Goal: Task Accomplishment & Management: Complete application form

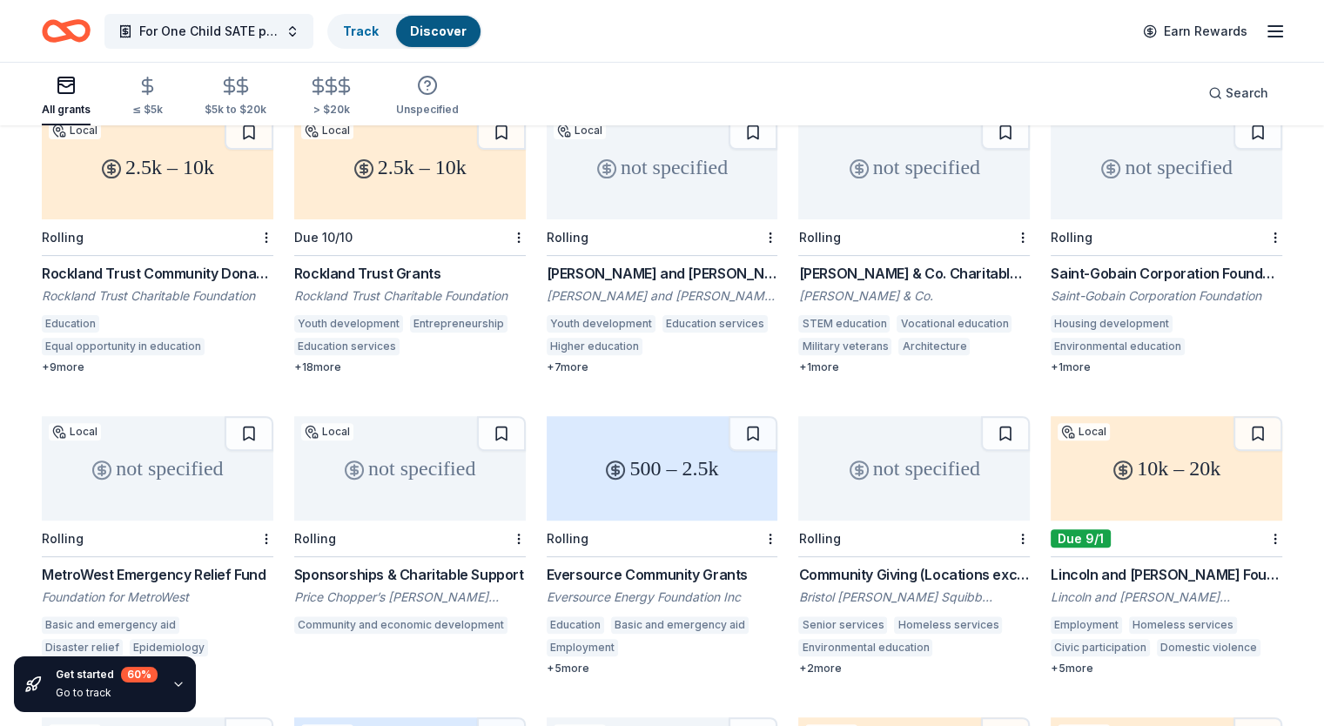
scroll to position [672, 0]
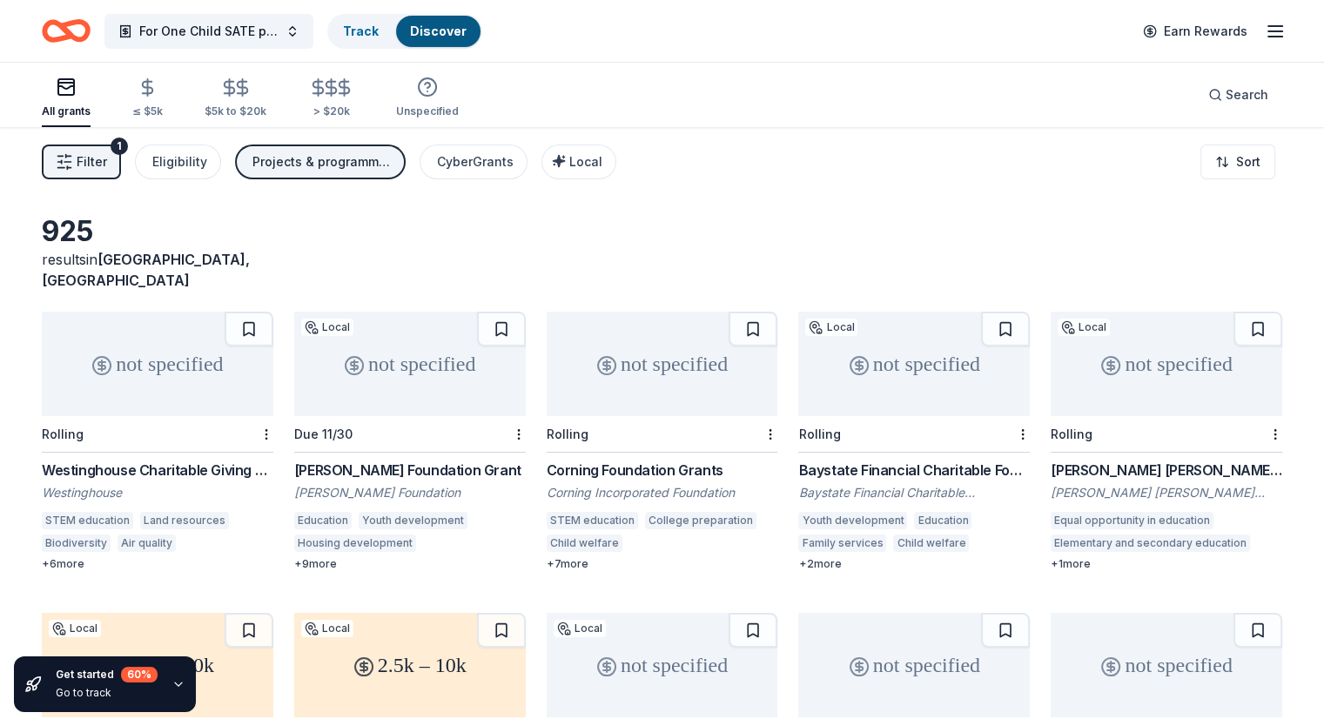
click at [1126, 460] on div "[PERSON_NAME] [PERSON_NAME] Event Sponsorship Fund" at bounding box center [1167, 470] width 232 height 21
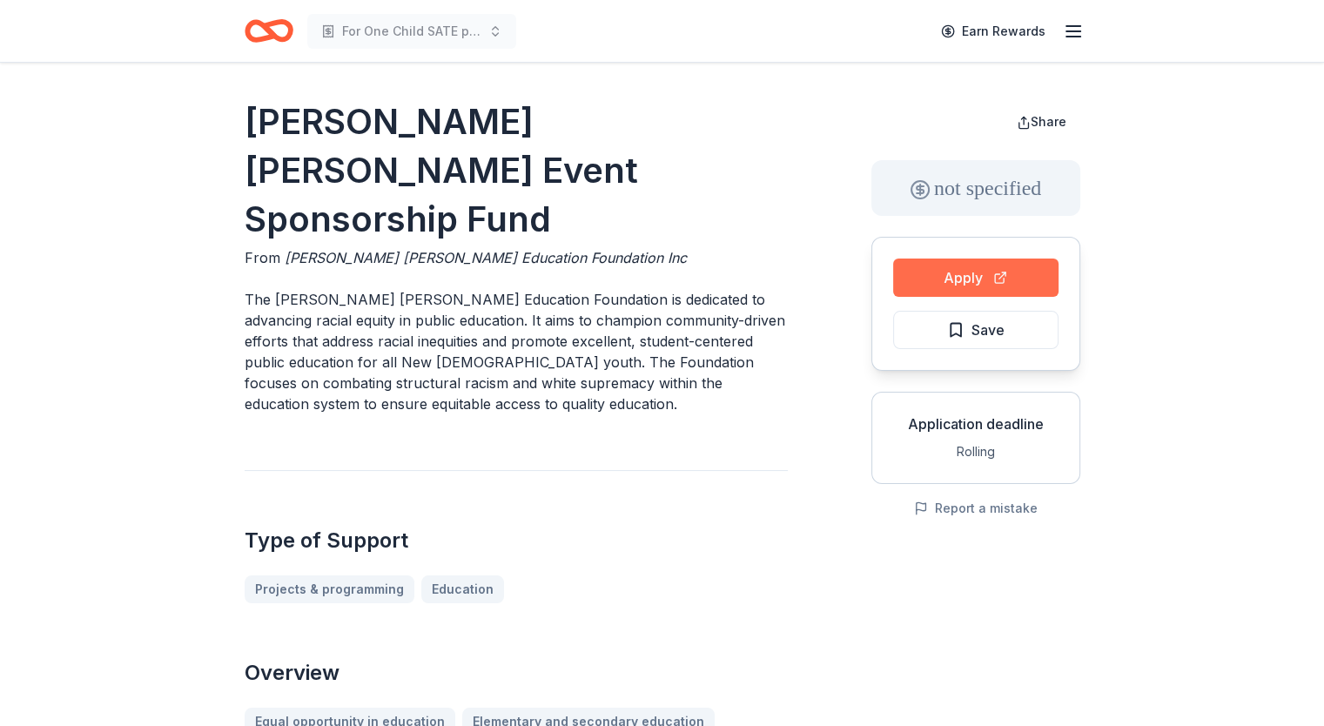
click at [947, 280] on button "Apply" at bounding box center [975, 278] width 165 height 38
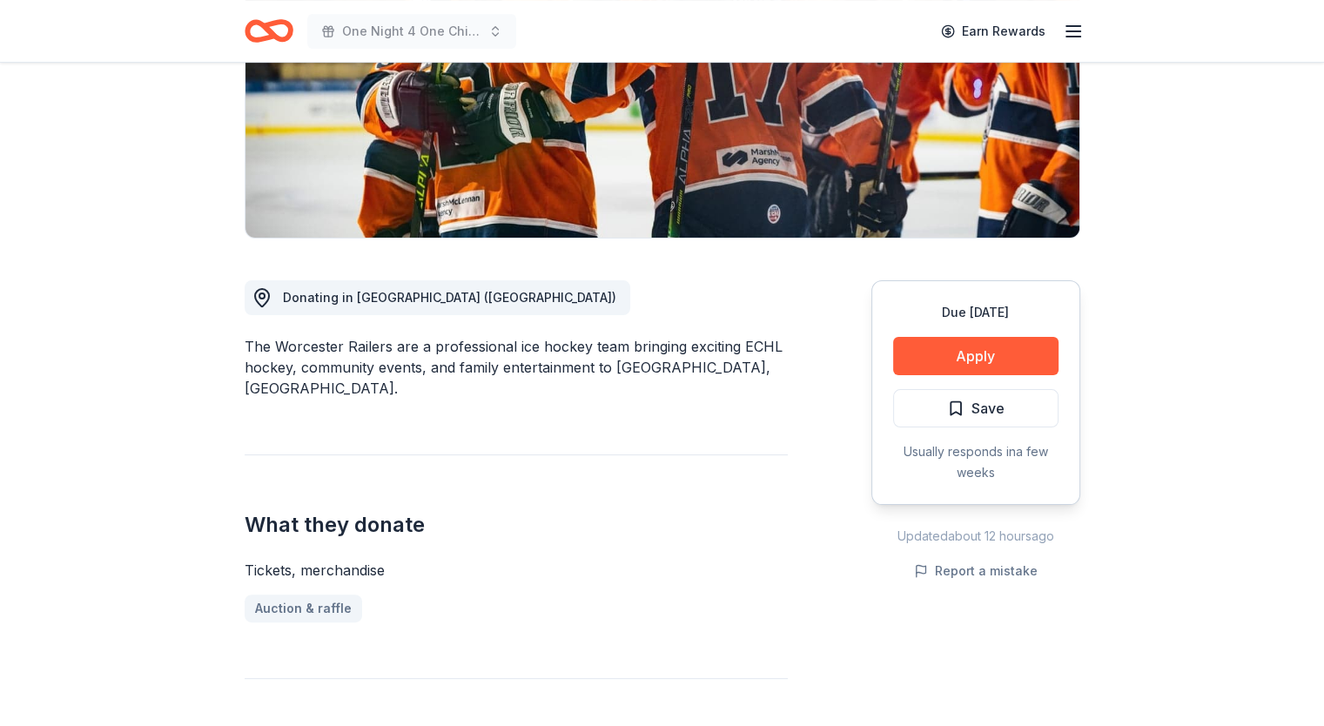
scroll to position [295, 0]
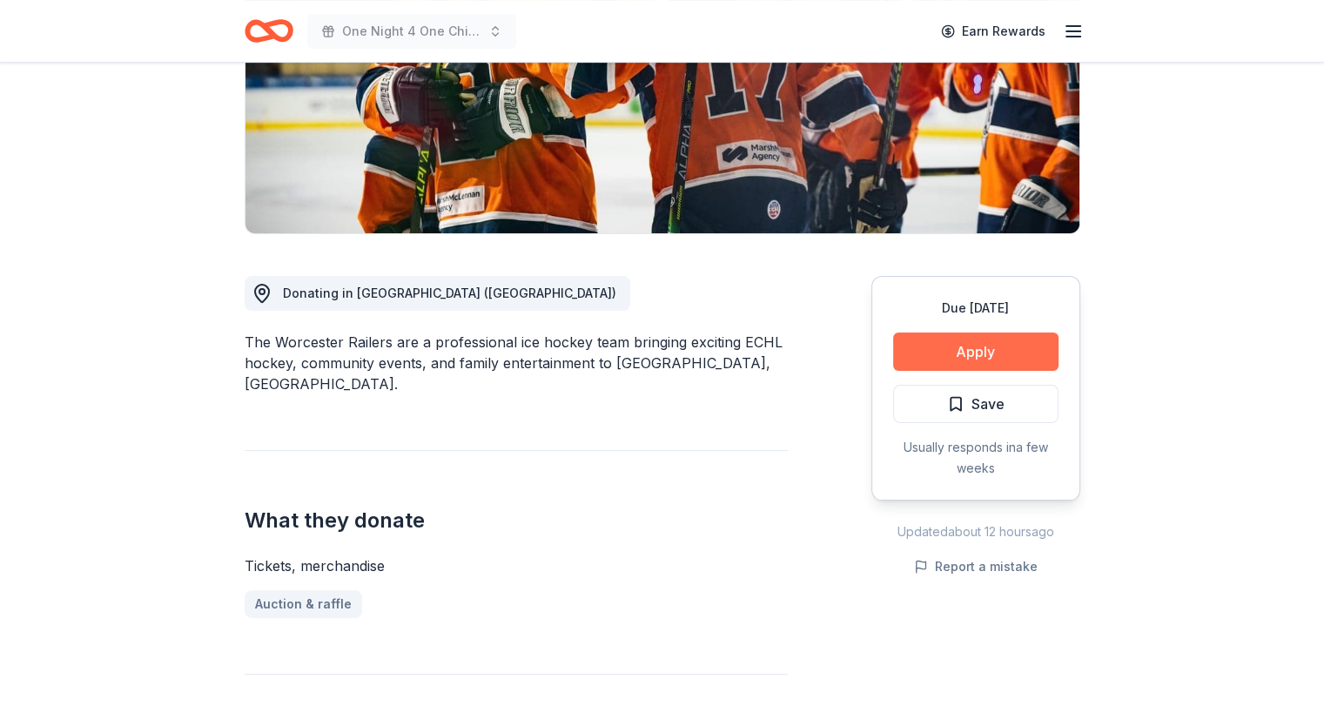
click at [1010, 346] on button "Apply" at bounding box center [975, 352] width 165 height 38
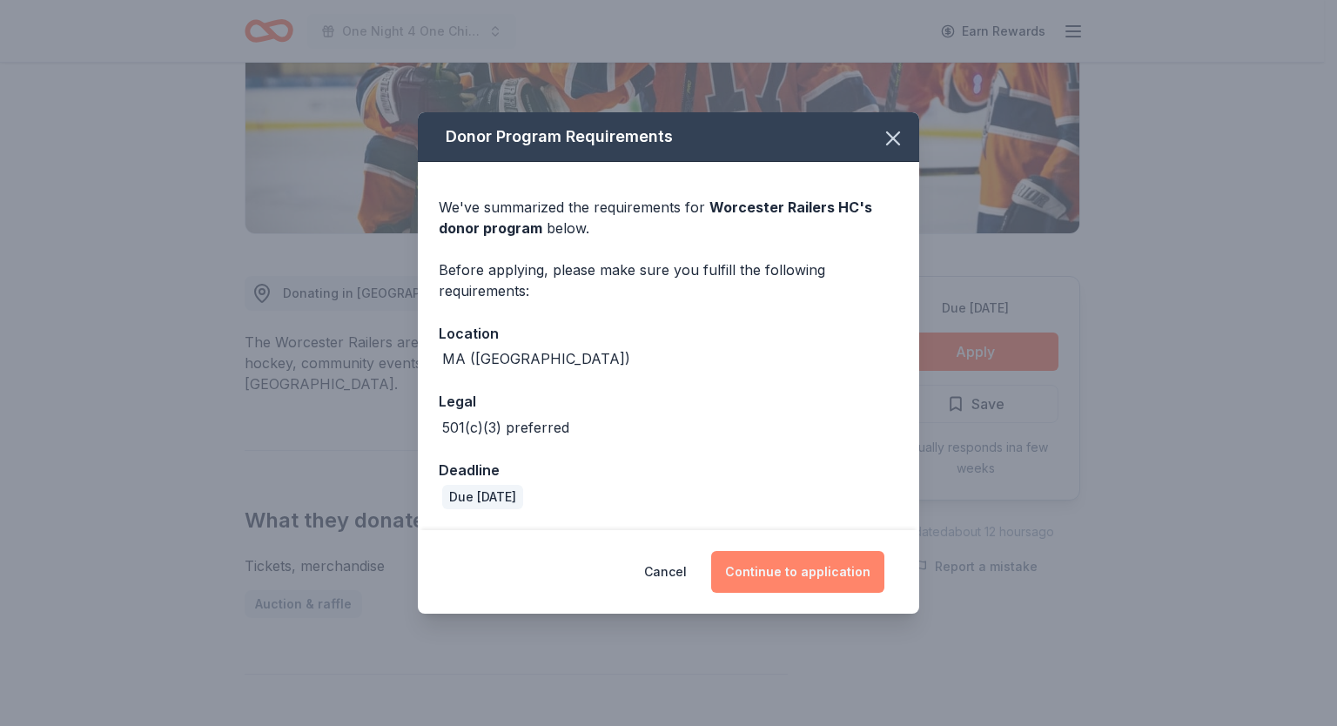
click at [825, 569] on button "Continue to application" at bounding box center [797, 572] width 173 height 42
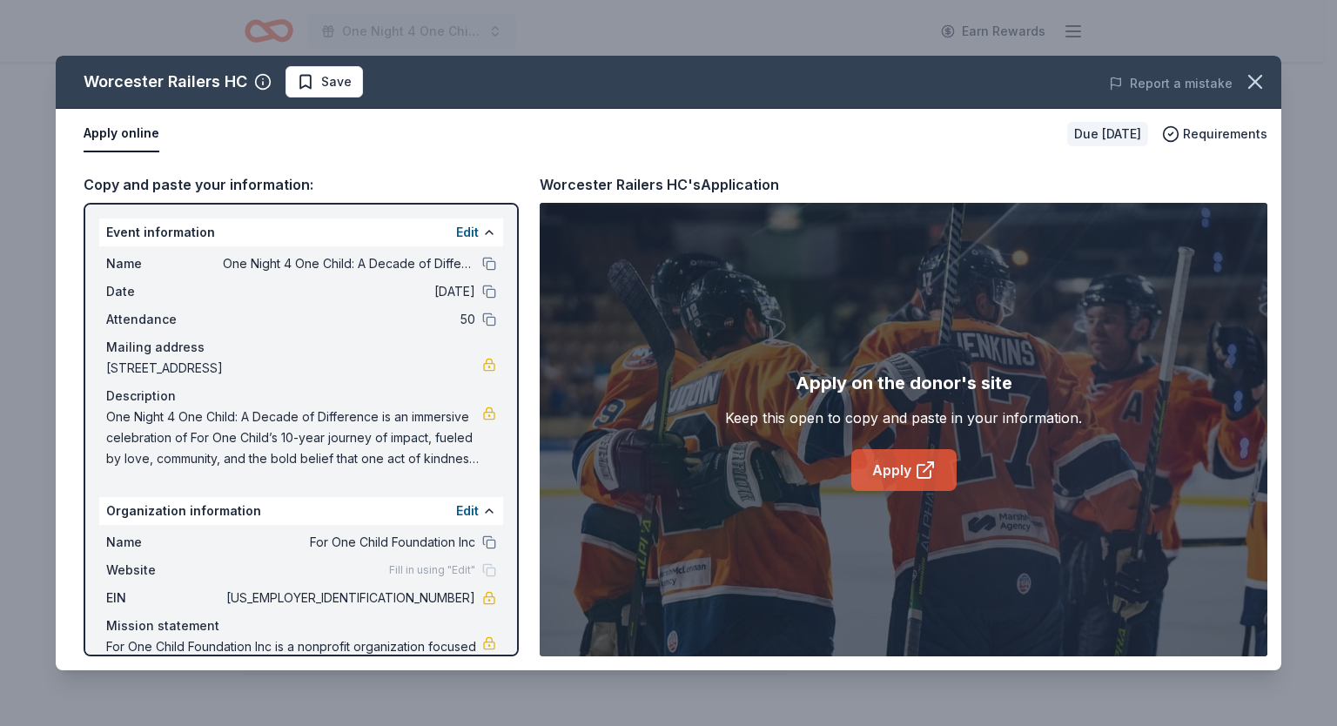
click at [912, 472] on link "Apply" at bounding box center [904, 470] width 105 height 42
click at [1252, 80] on icon "button" at bounding box center [1255, 82] width 24 height 24
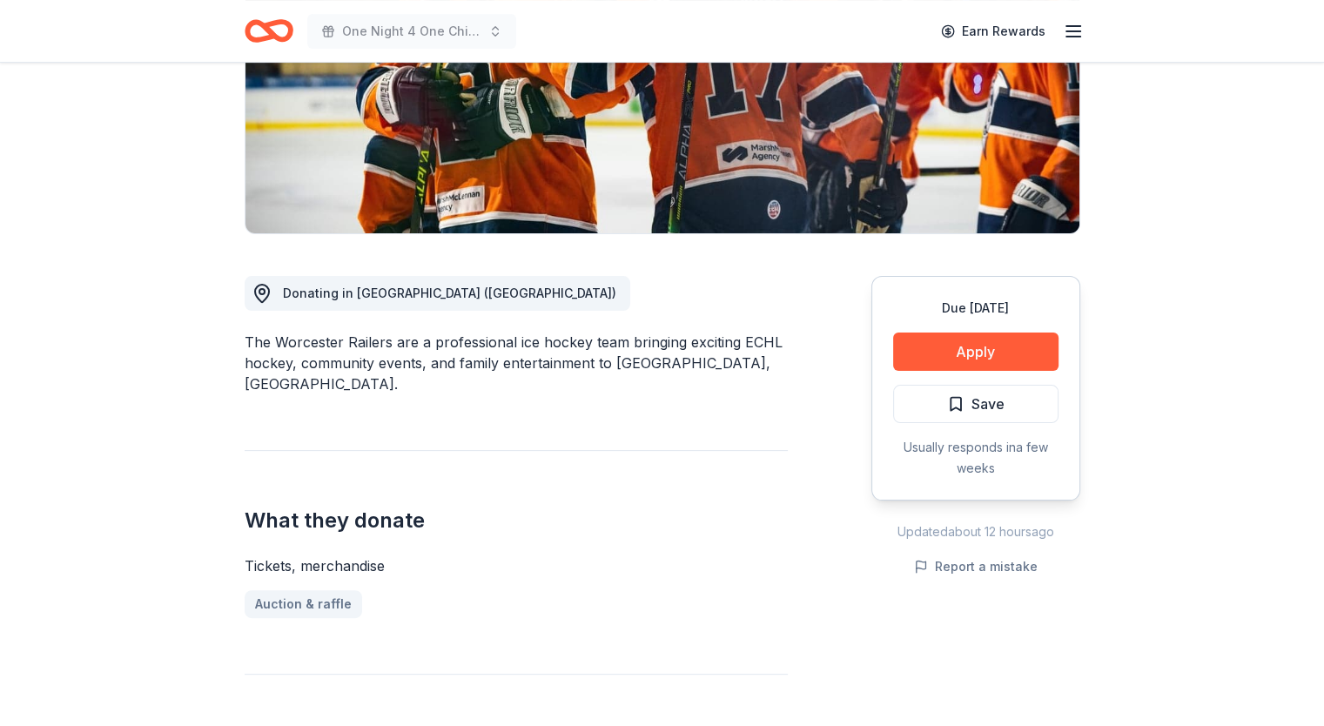
click at [264, 43] on icon "Home" at bounding box center [269, 30] width 49 height 41
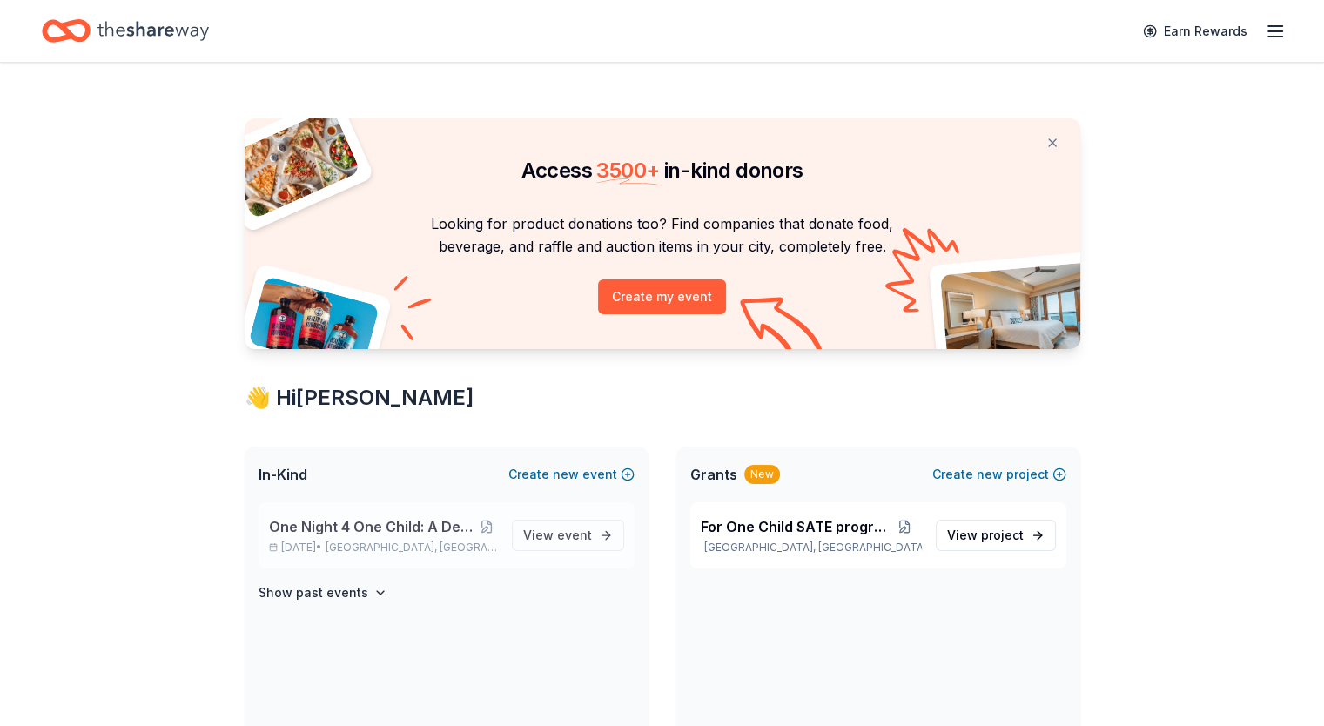
click at [340, 526] on span "One Night 4 One Child: A Decade of Difference" at bounding box center [372, 526] width 206 height 21
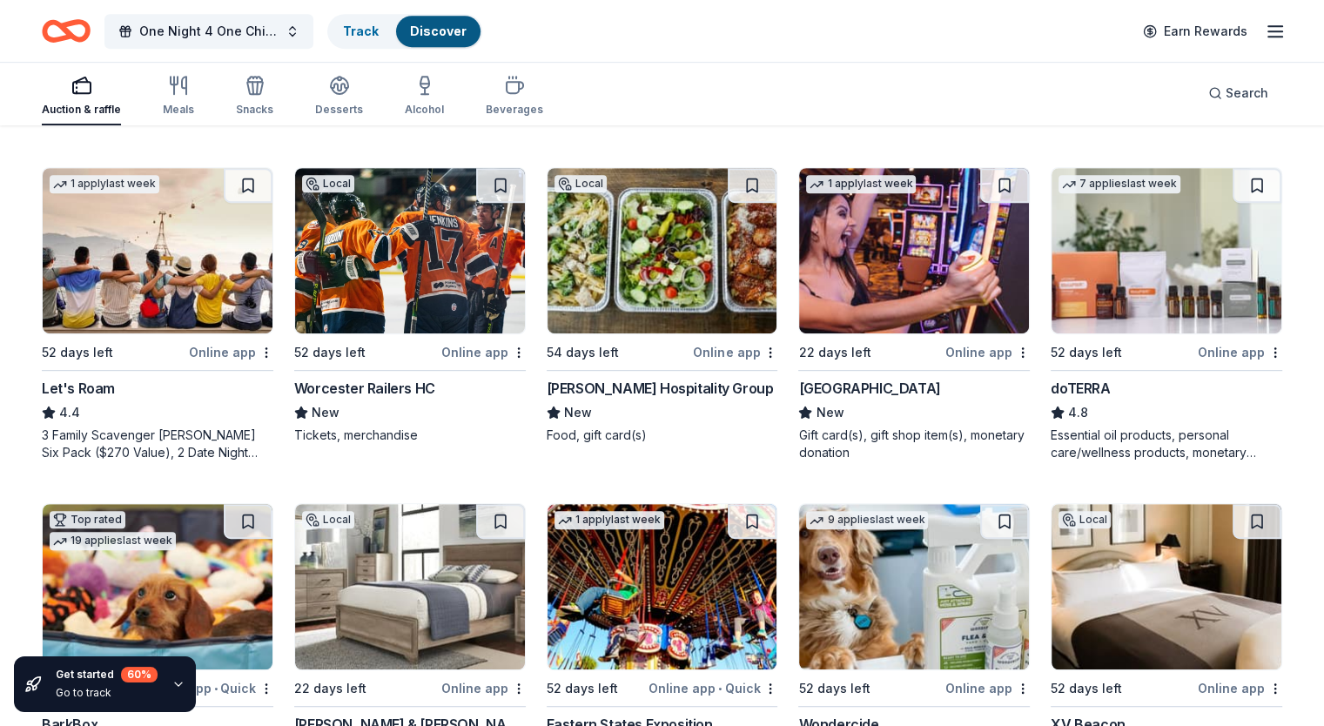
scroll to position [829, 0]
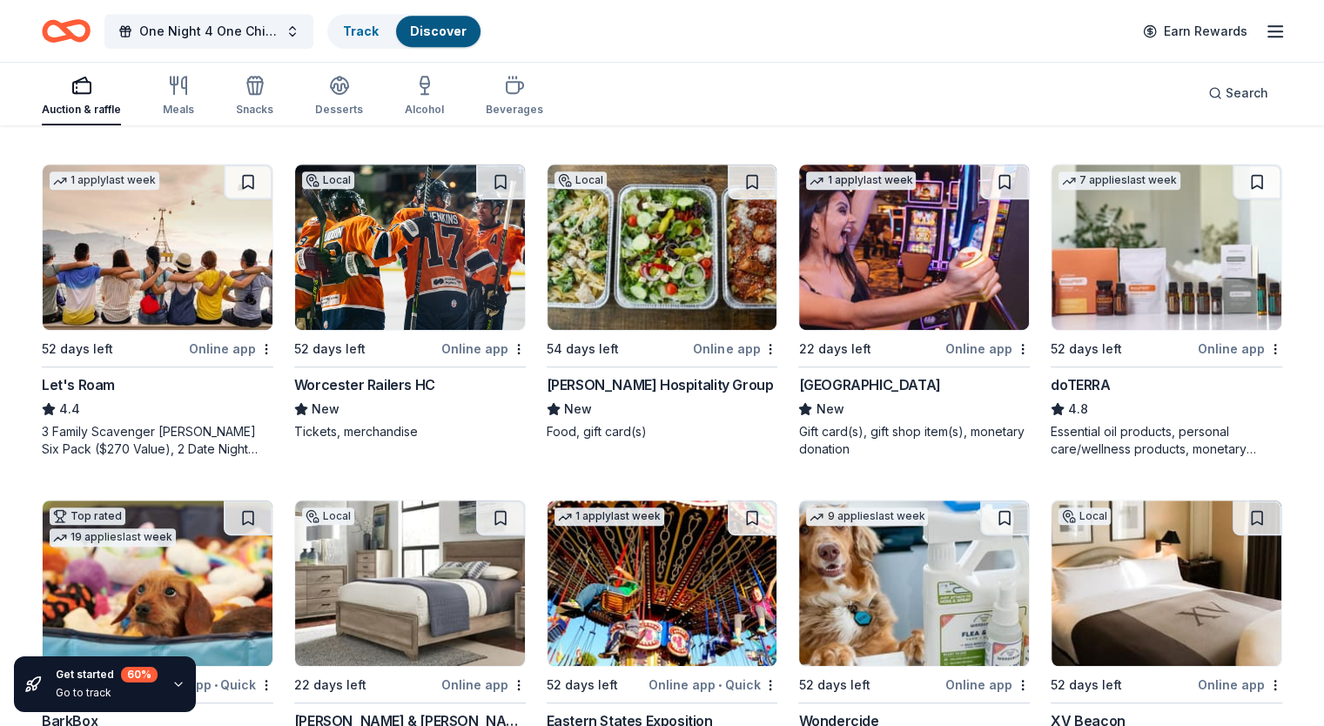
click at [867, 384] on div "Foxwoods Resort Casino" at bounding box center [869, 384] width 142 height 21
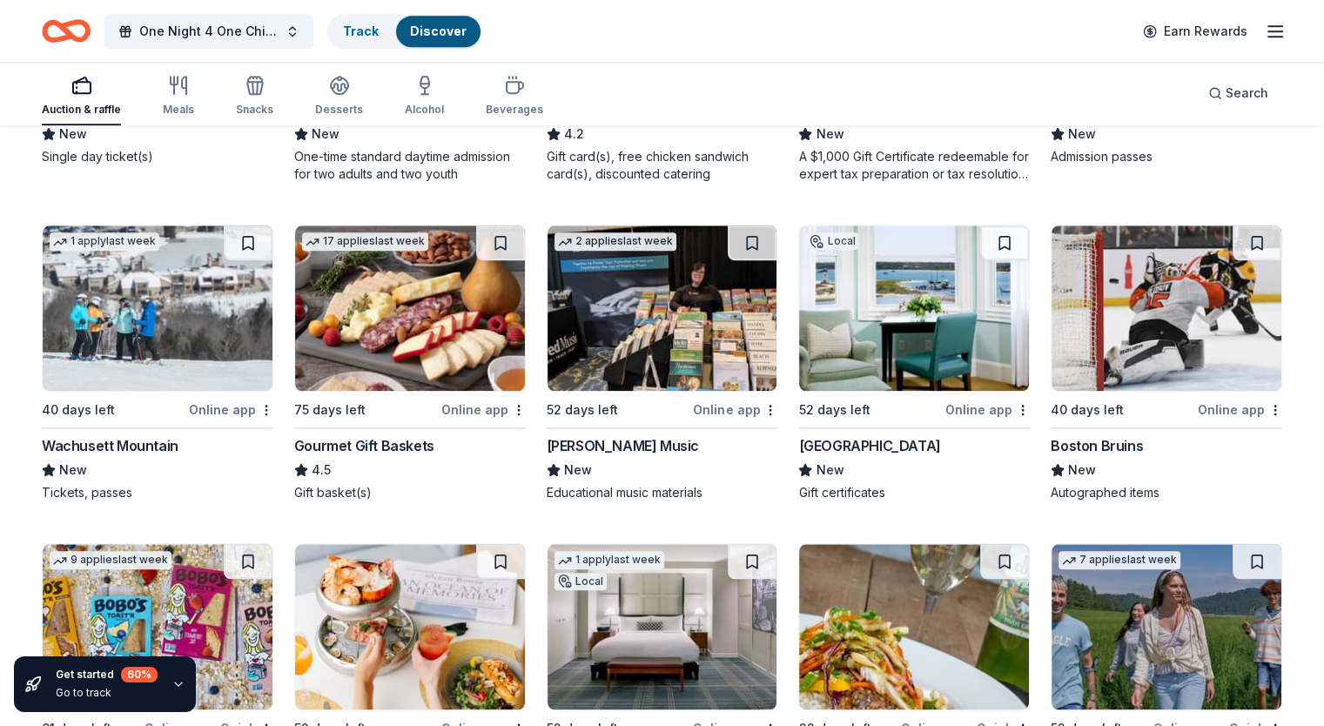
scroll to position [1785, 0]
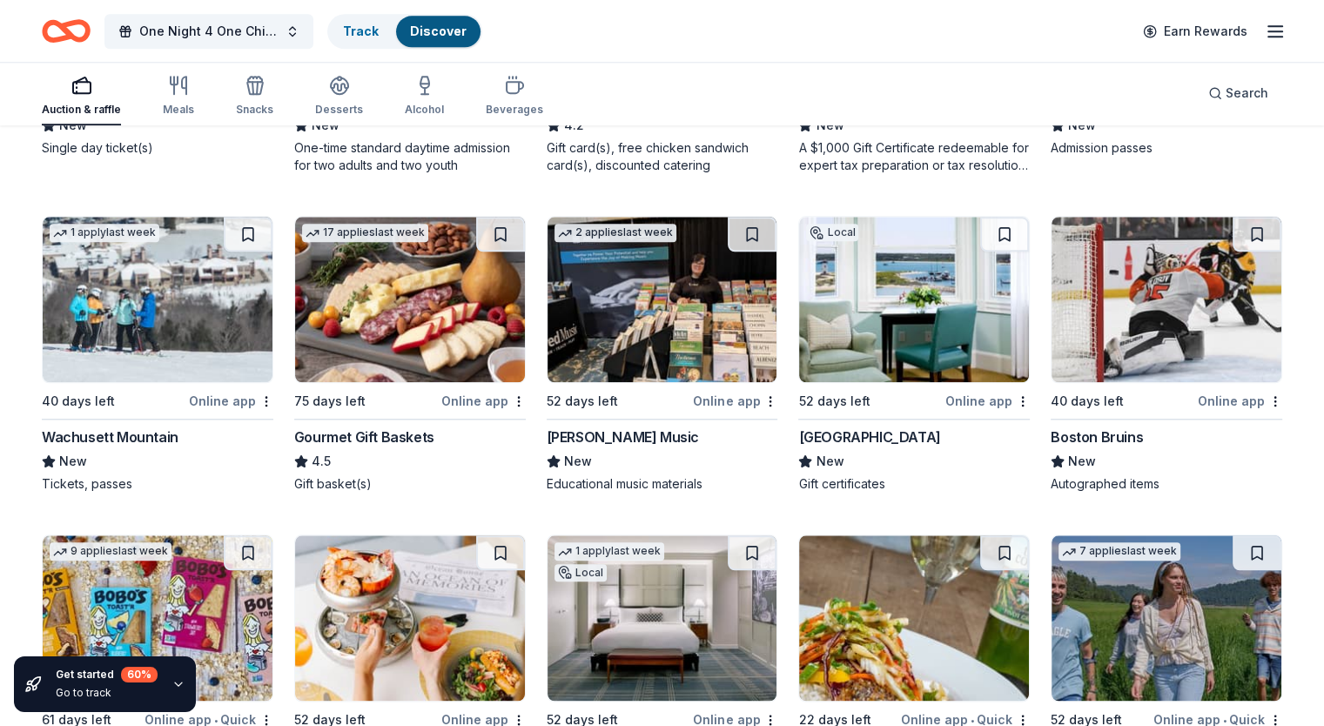
click at [135, 432] on div "Wachusett Mountain" at bounding box center [110, 437] width 137 height 21
click at [1265, 35] on icon "button" at bounding box center [1275, 31] width 21 height 21
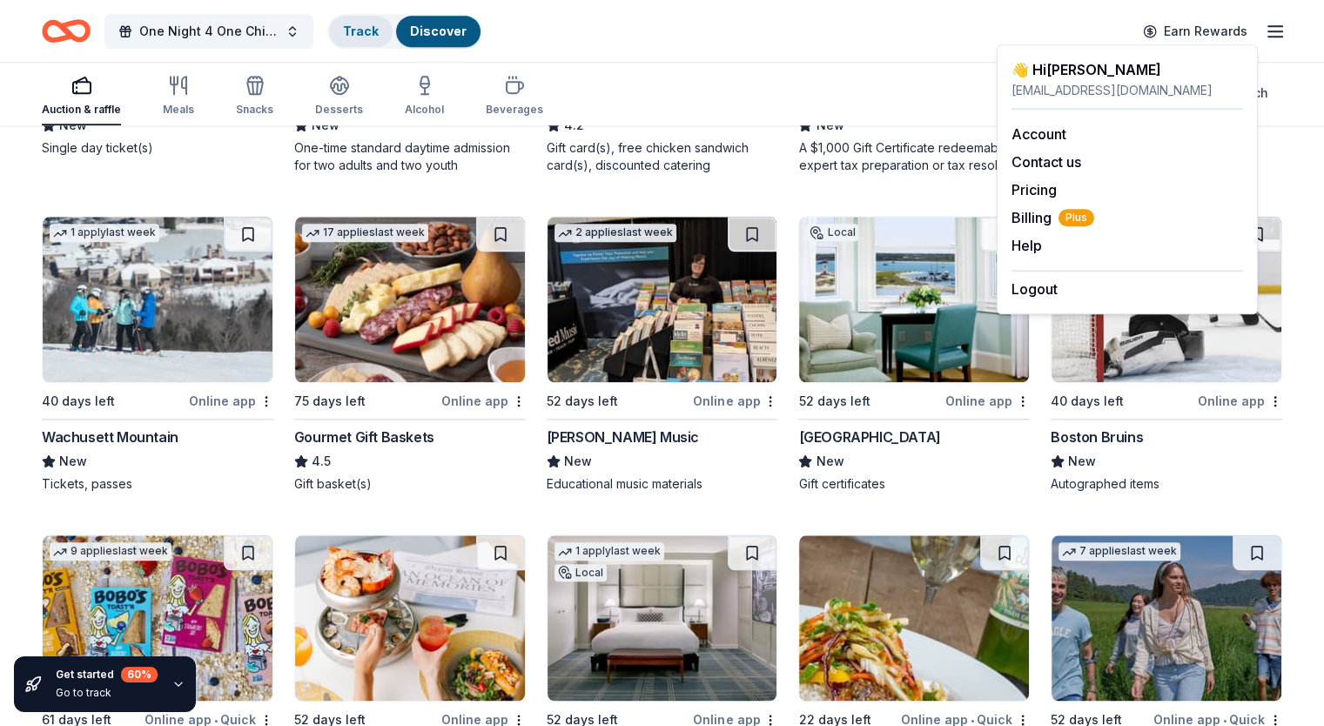
click at [379, 28] on link "Track" at bounding box center [361, 31] width 36 height 15
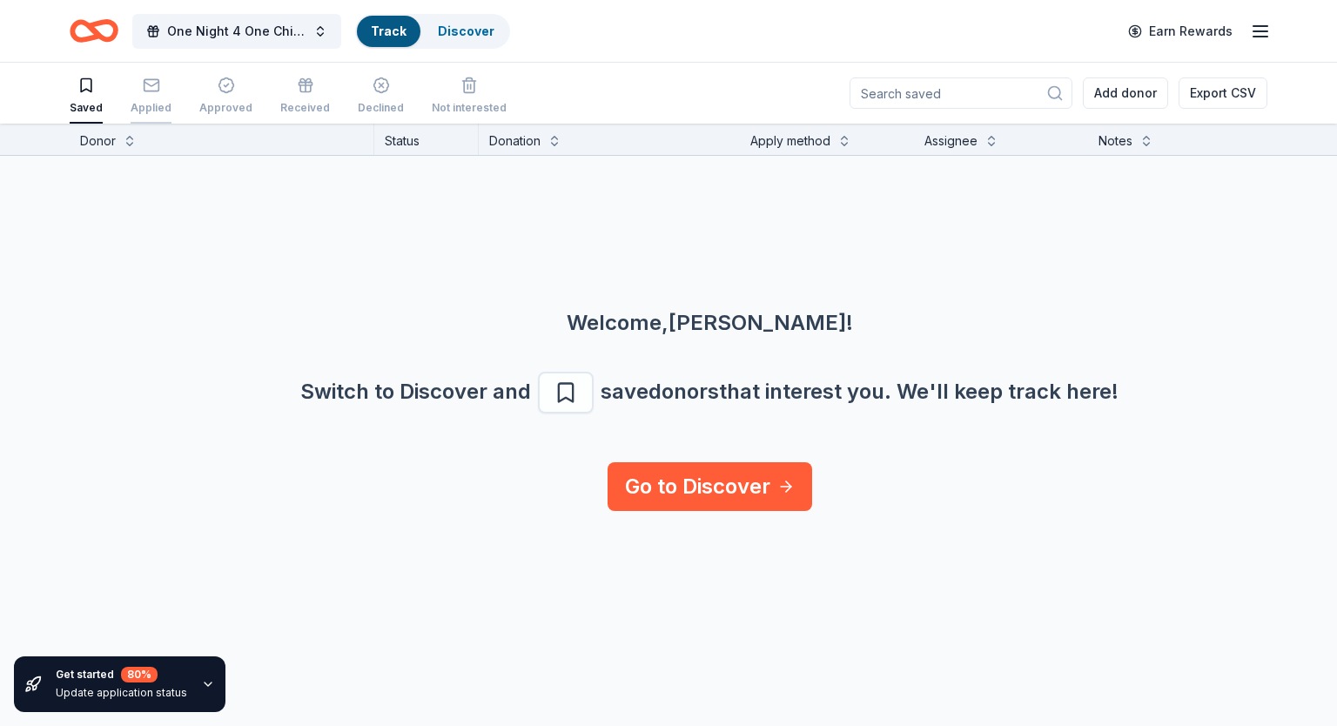
click at [138, 95] on div "Applied" at bounding box center [151, 96] width 41 height 38
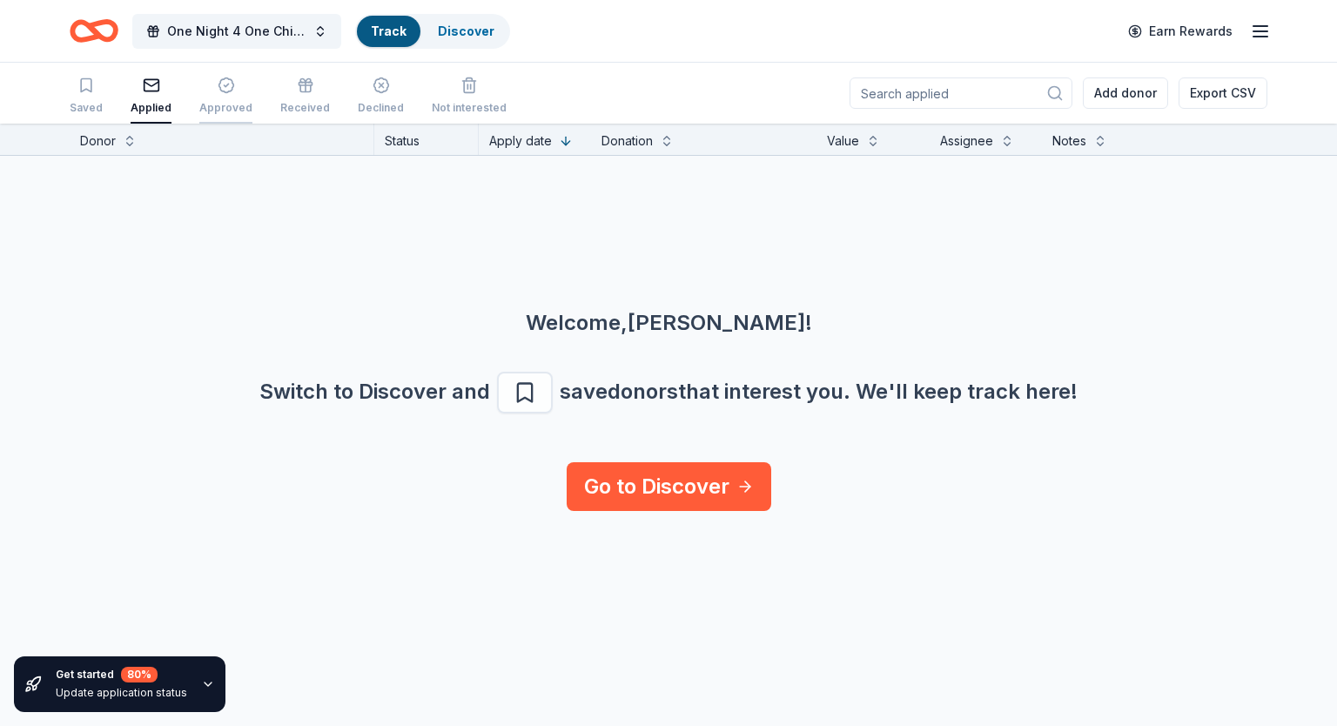
click at [218, 105] on div "Approved" at bounding box center [225, 108] width 53 height 14
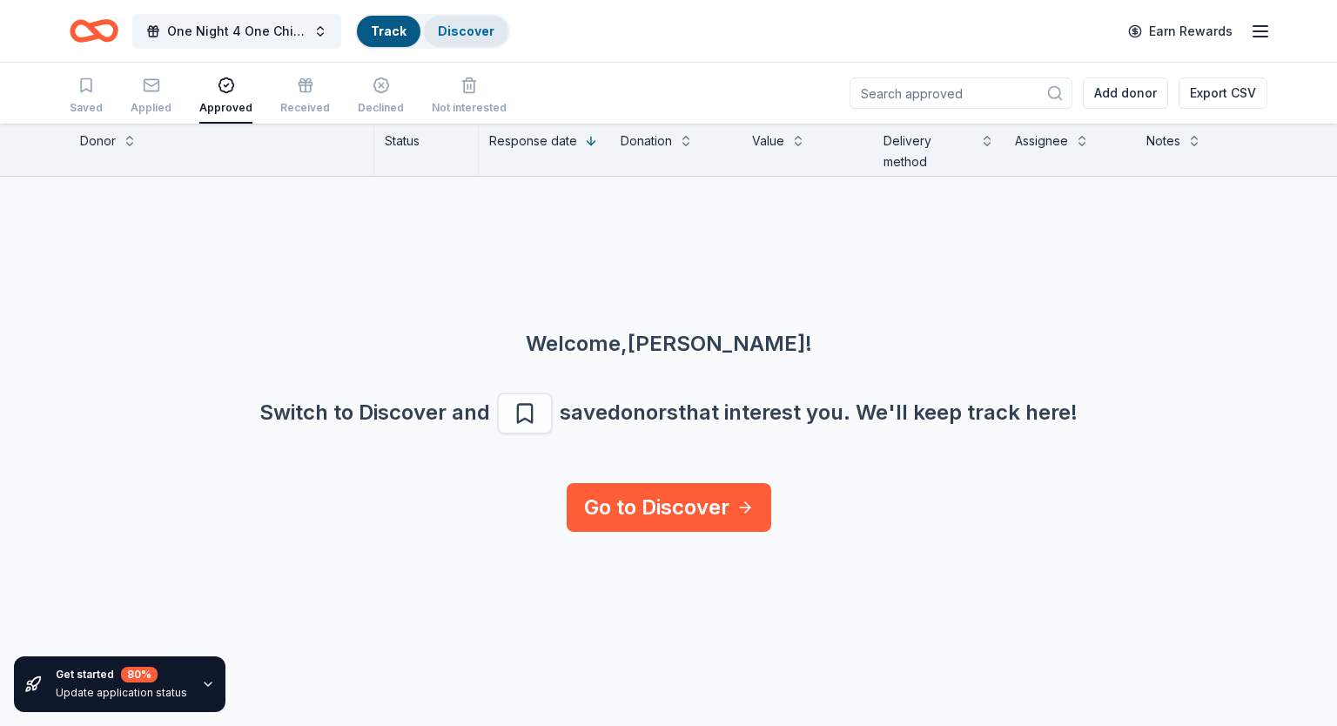
click at [451, 36] on link "Discover" at bounding box center [466, 31] width 57 height 15
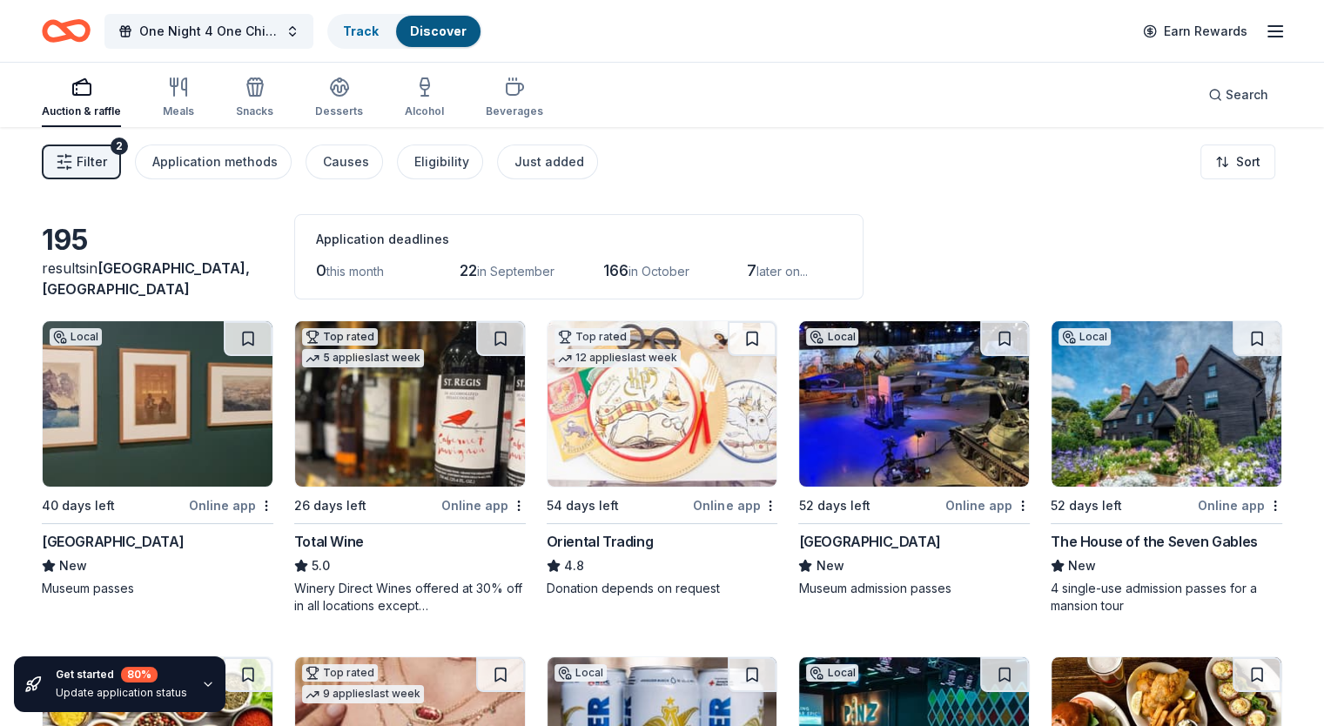
click at [121, 145] on button "Filter 2" at bounding box center [81, 162] width 79 height 35
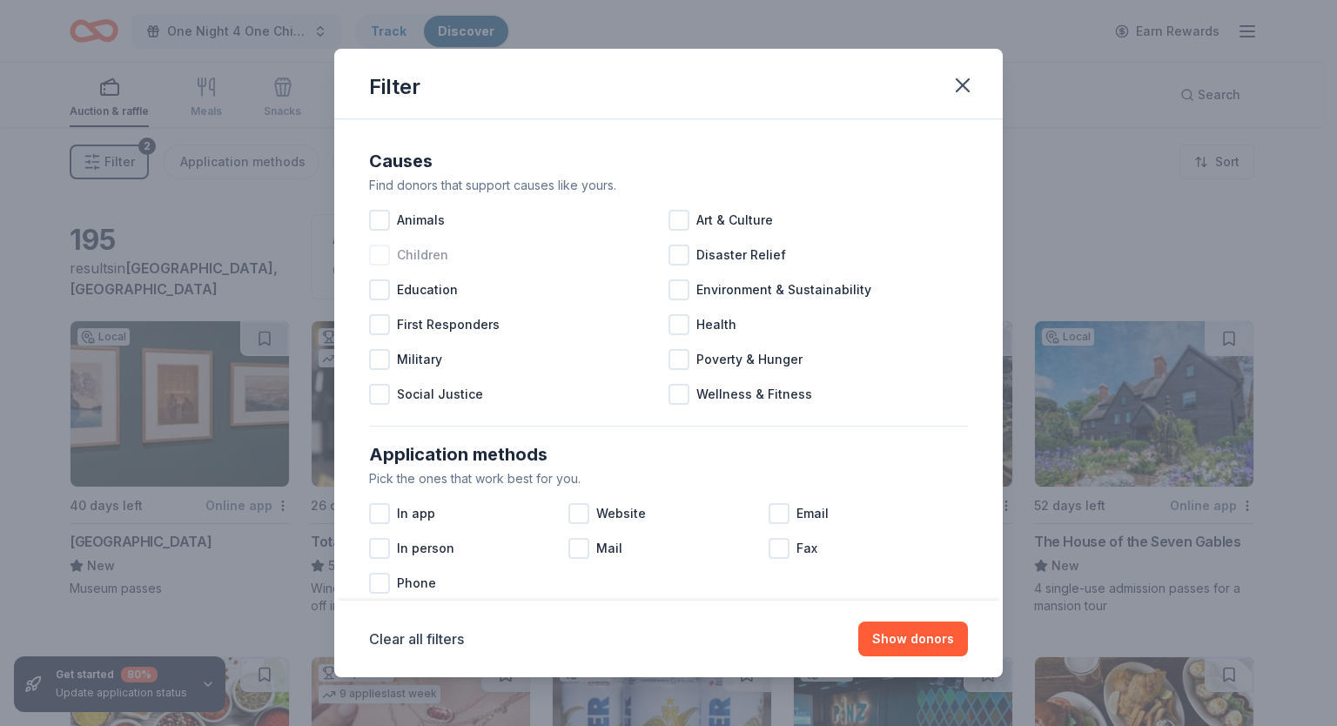
click at [382, 253] on div at bounding box center [379, 255] width 21 height 21
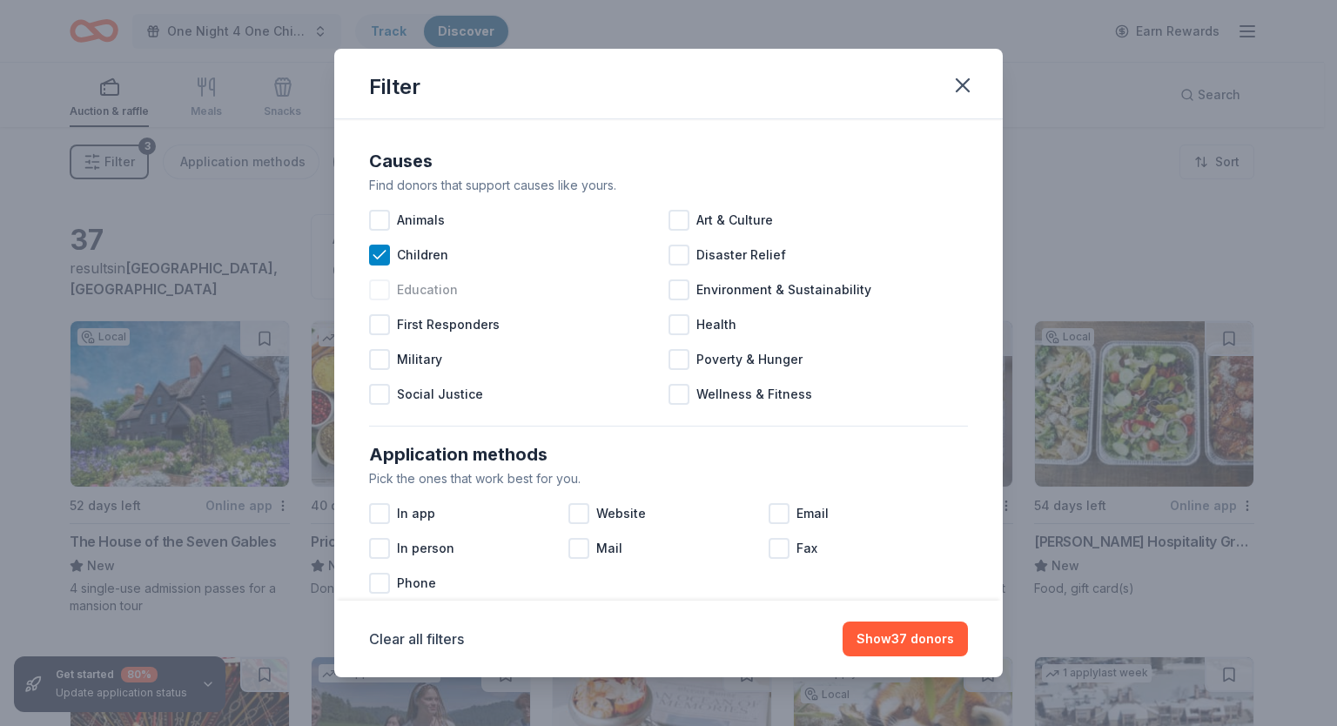
click at [380, 286] on div at bounding box center [379, 290] width 21 height 21
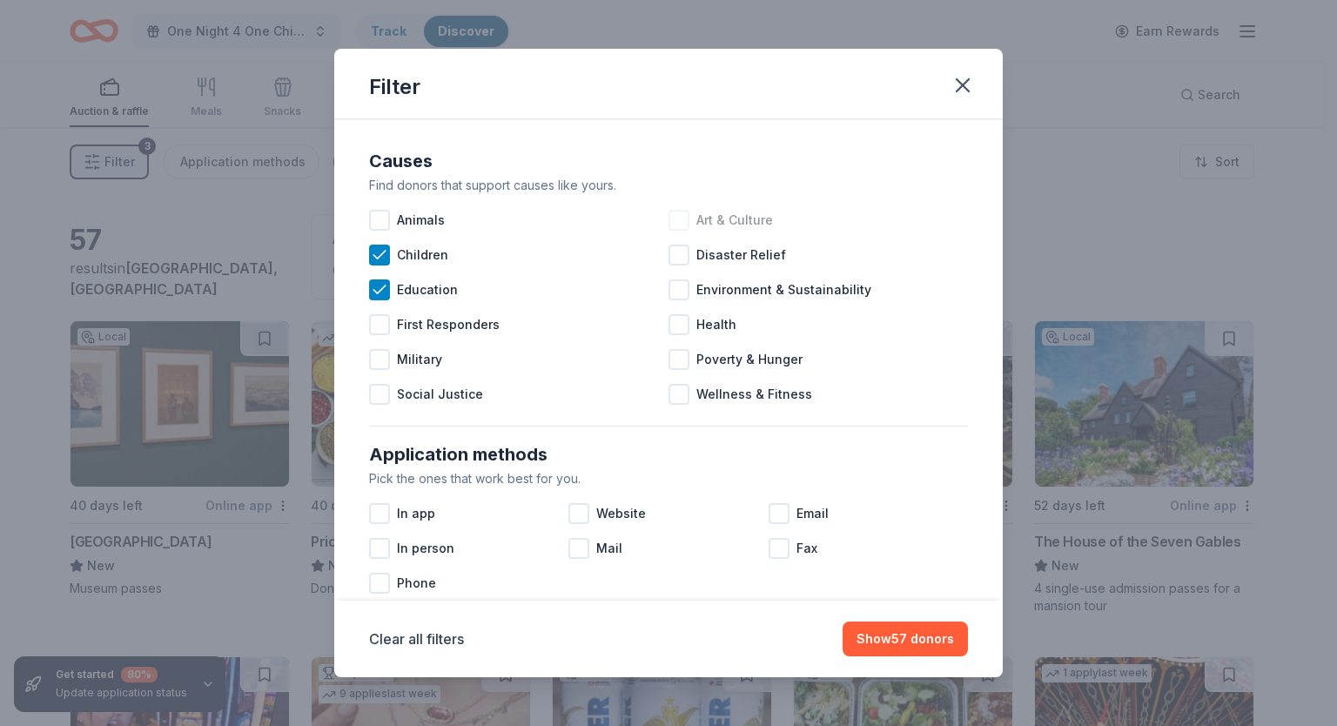
click at [678, 220] on div at bounding box center [679, 220] width 21 height 21
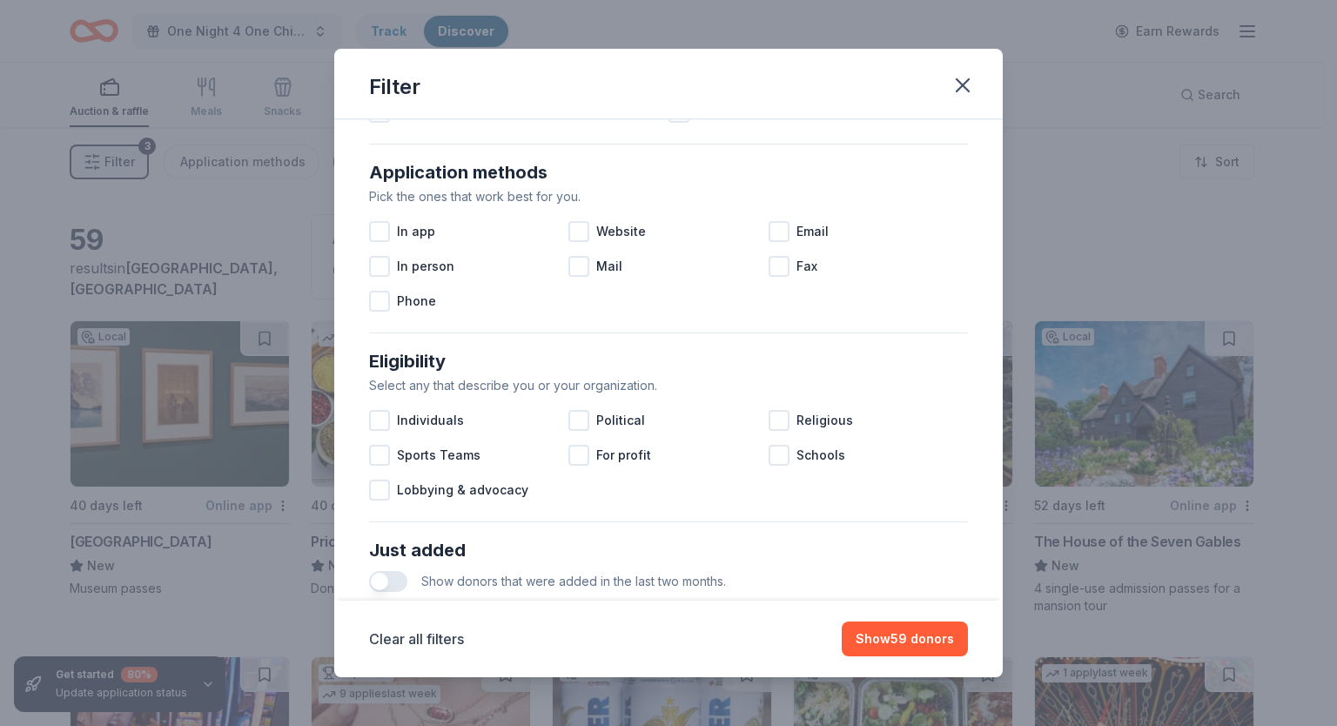
scroll to position [306, 0]
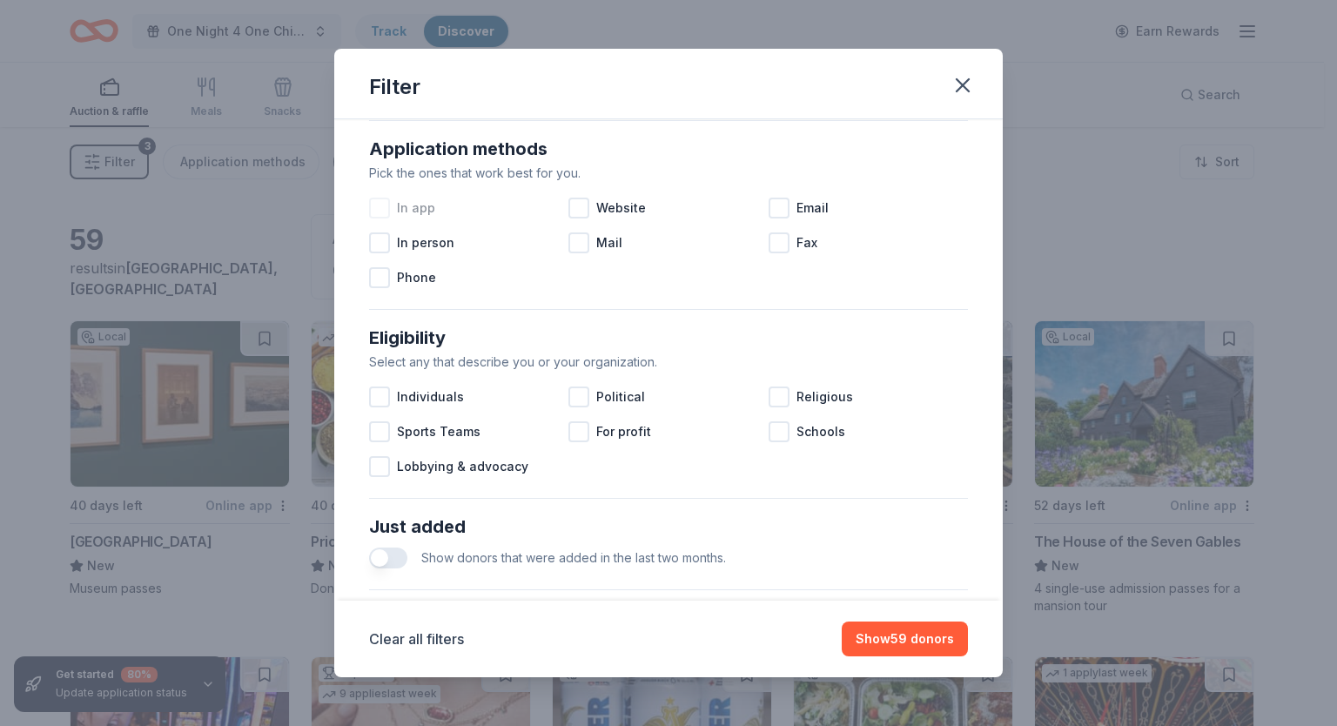
click at [387, 205] on div at bounding box center [379, 208] width 21 height 21
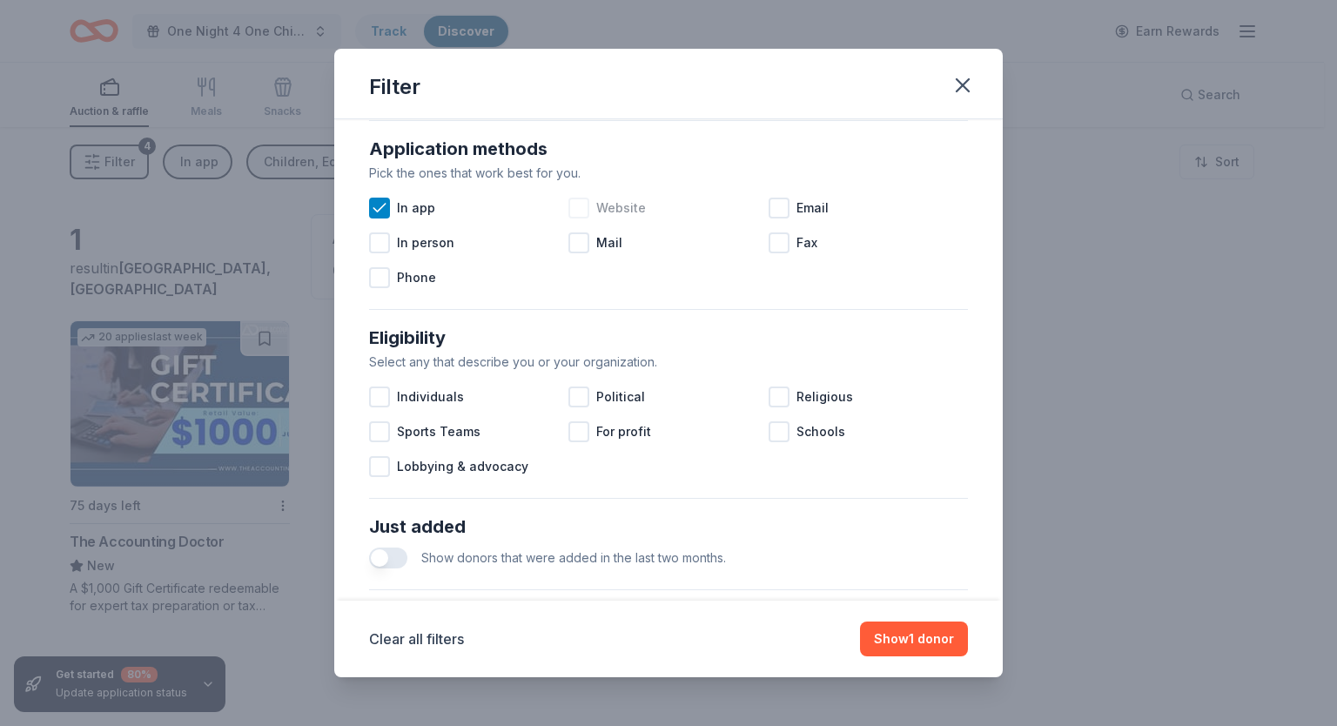
click at [572, 208] on div at bounding box center [579, 208] width 21 height 21
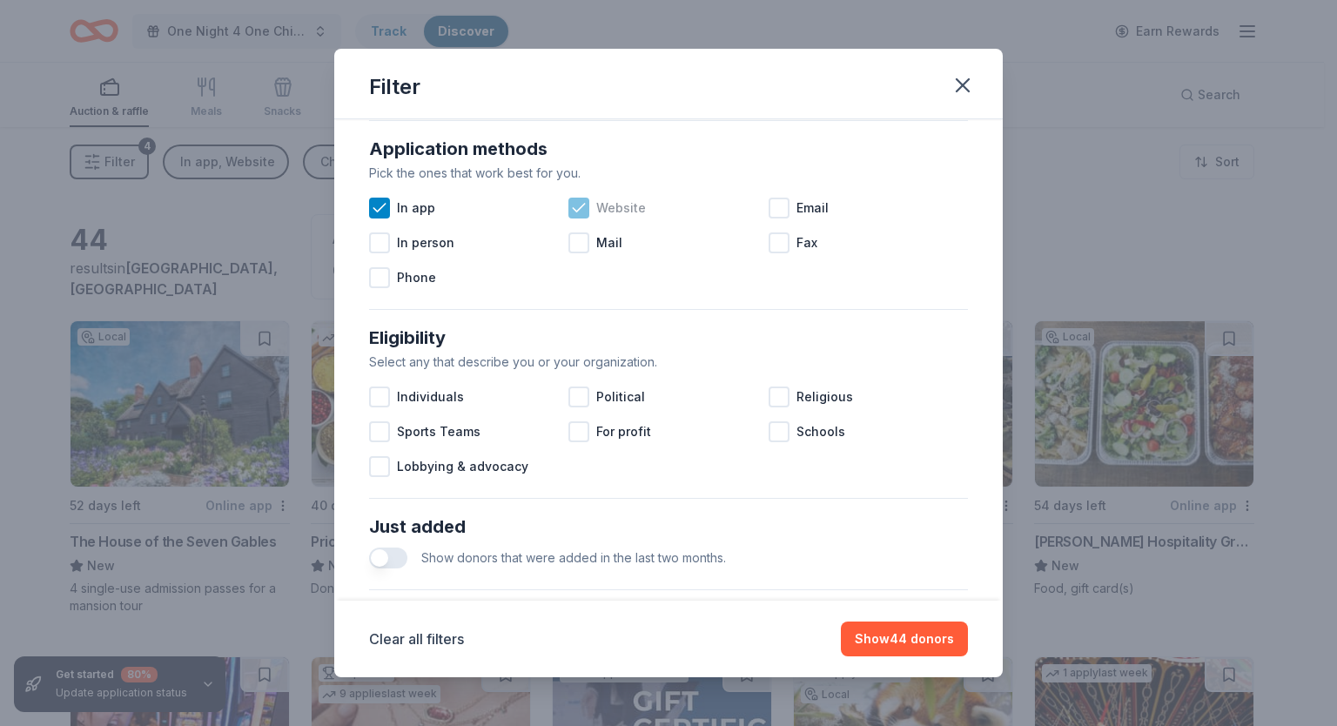
click at [572, 208] on icon at bounding box center [578, 207] width 17 height 17
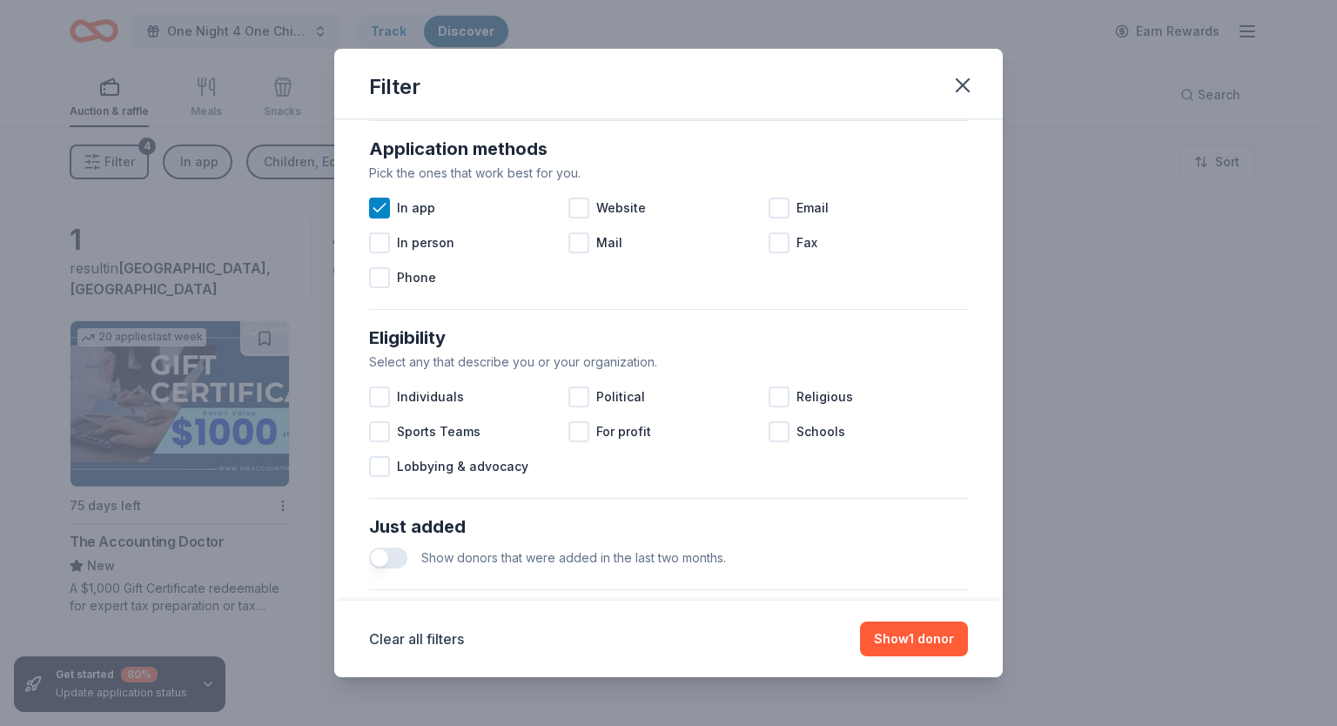
click at [362, 201] on div "Application methods Pick the ones that work best for you. In app Website Email …" at bounding box center [668, 215] width 613 height 174
click at [375, 202] on icon at bounding box center [379, 207] width 17 height 17
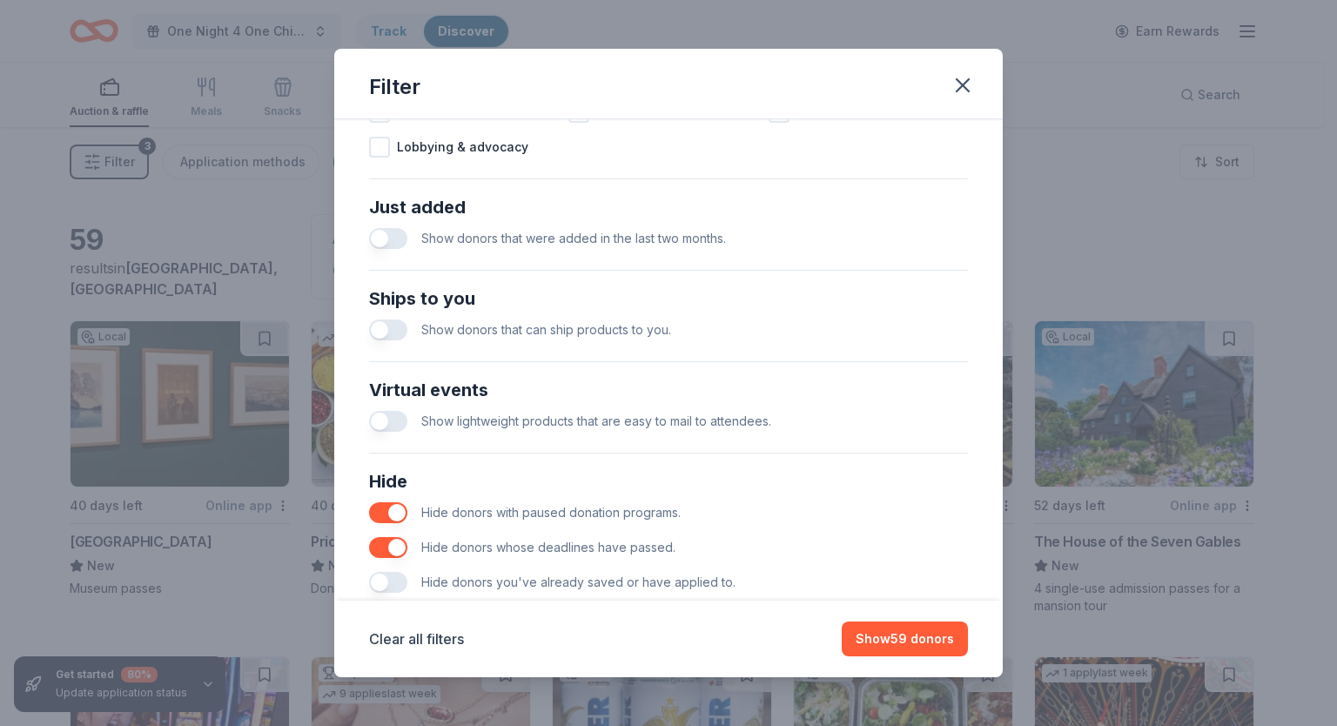
scroll to position [665, 0]
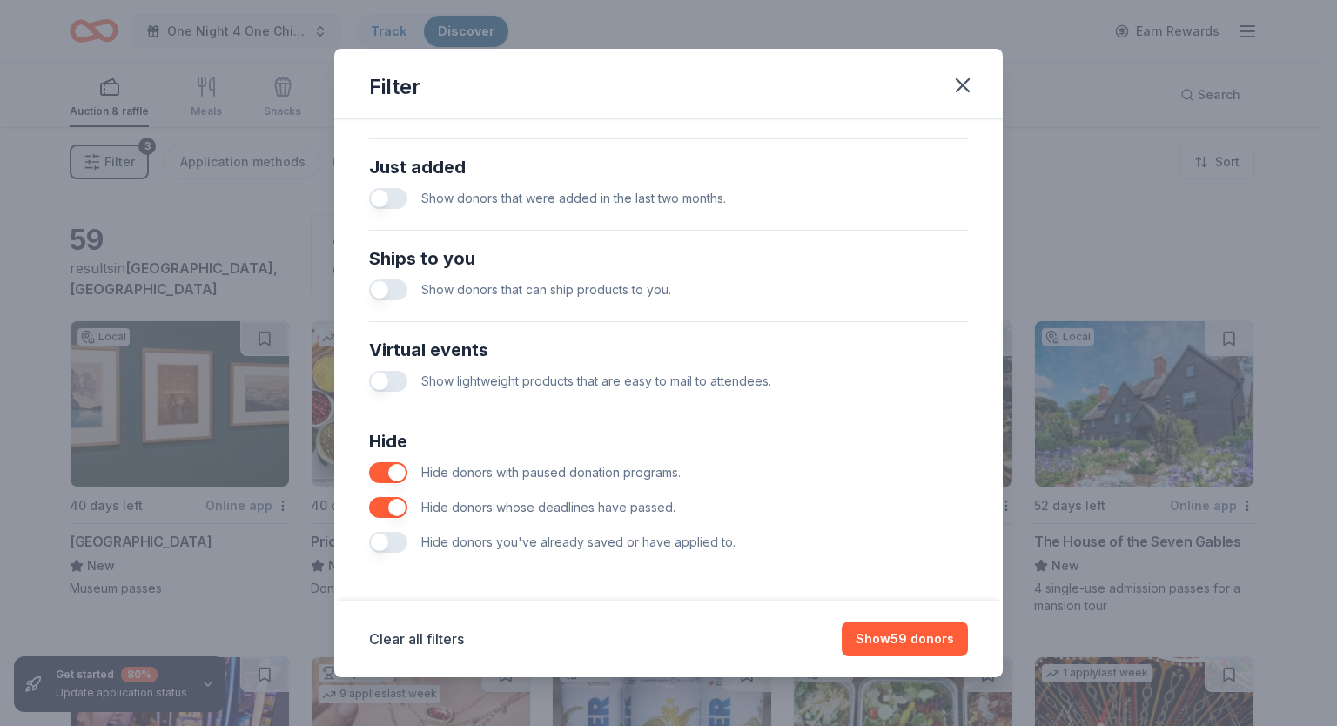
click at [398, 280] on button "button" at bounding box center [388, 290] width 38 height 21
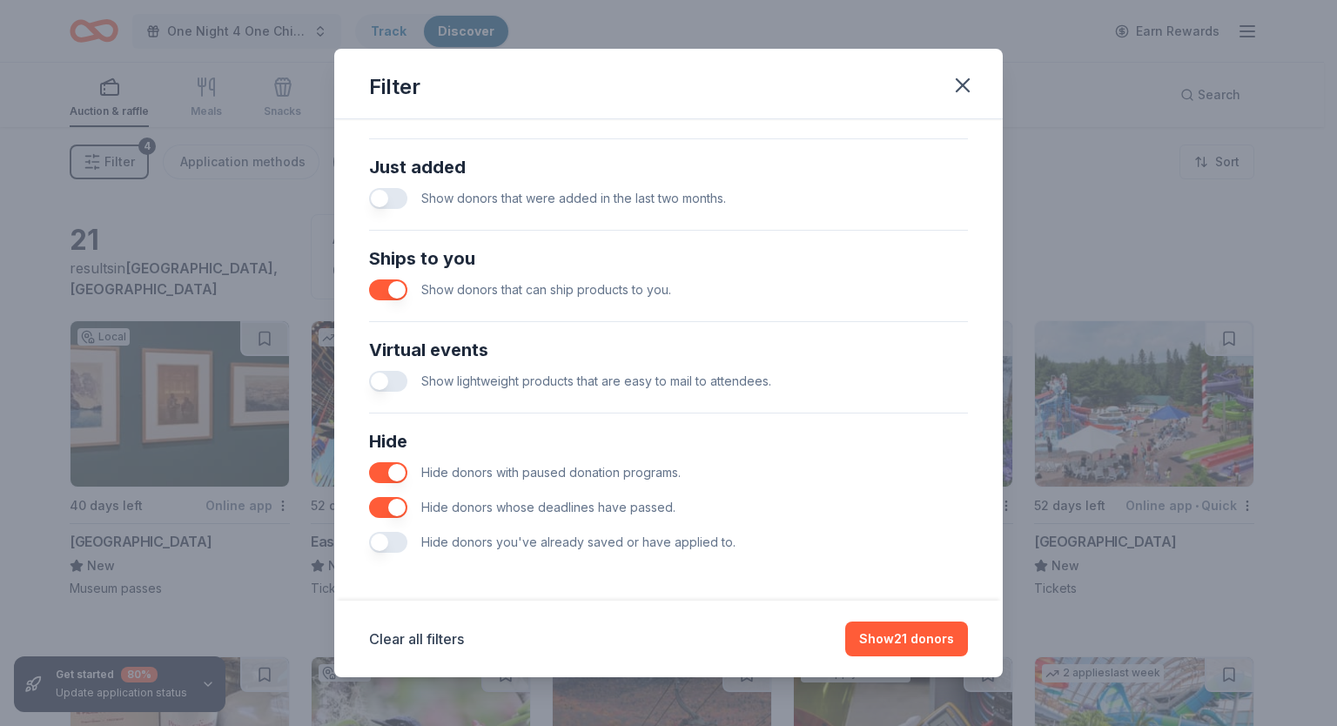
click at [398, 280] on button "button" at bounding box center [388, 290] width 38 height 21
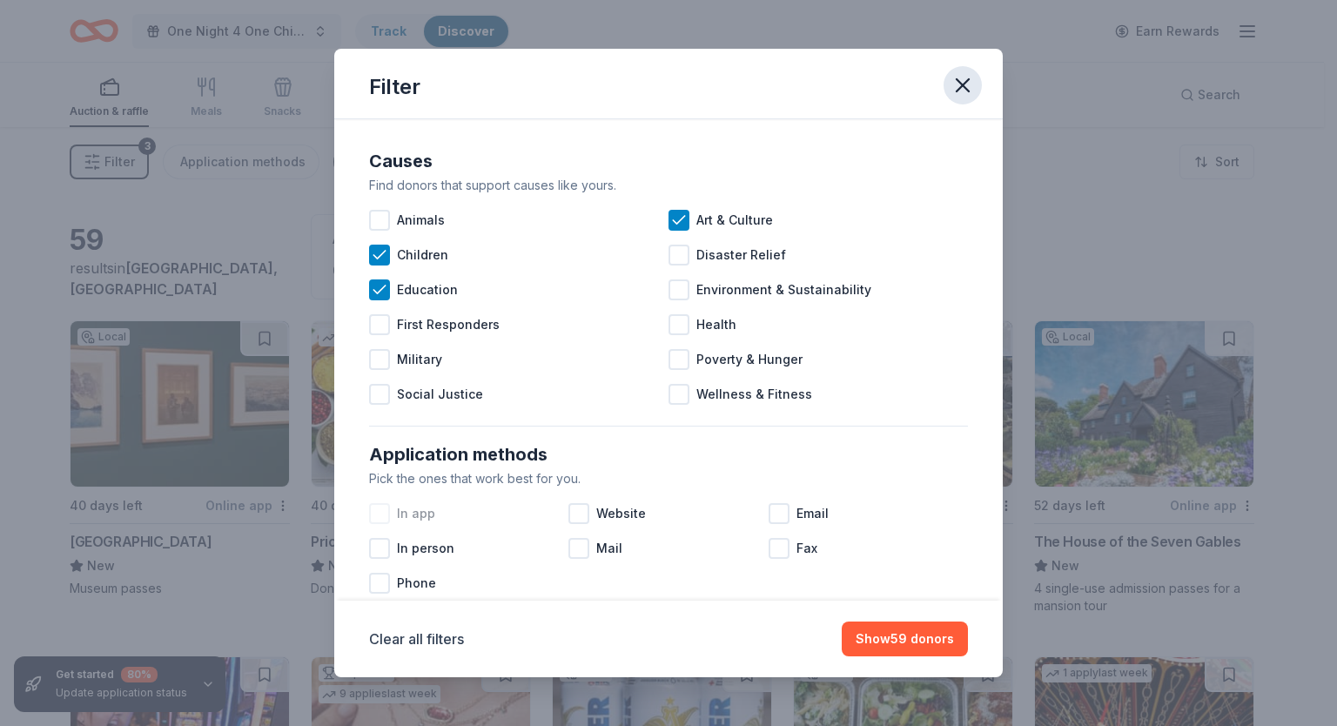
click at [965, 79] on icon "button" at bounding box center [963, 85] width 24 height 24
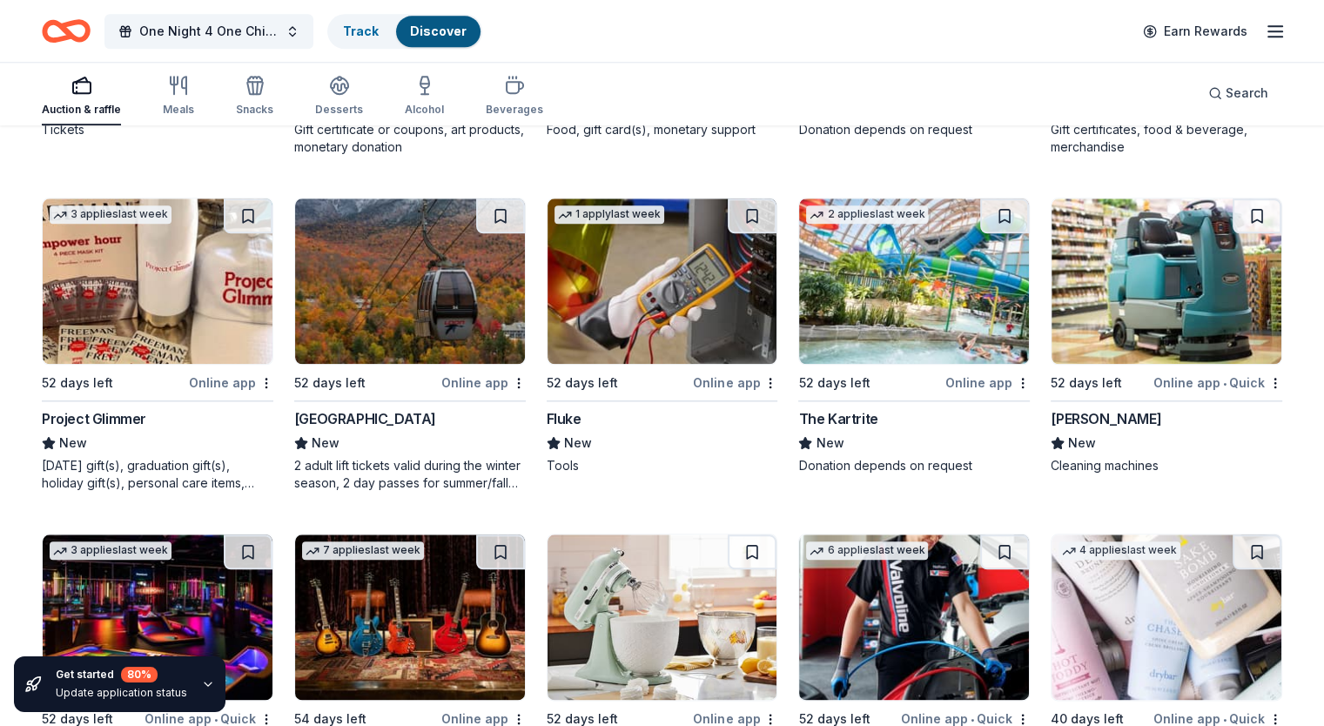
scroll to position [1812, 0]
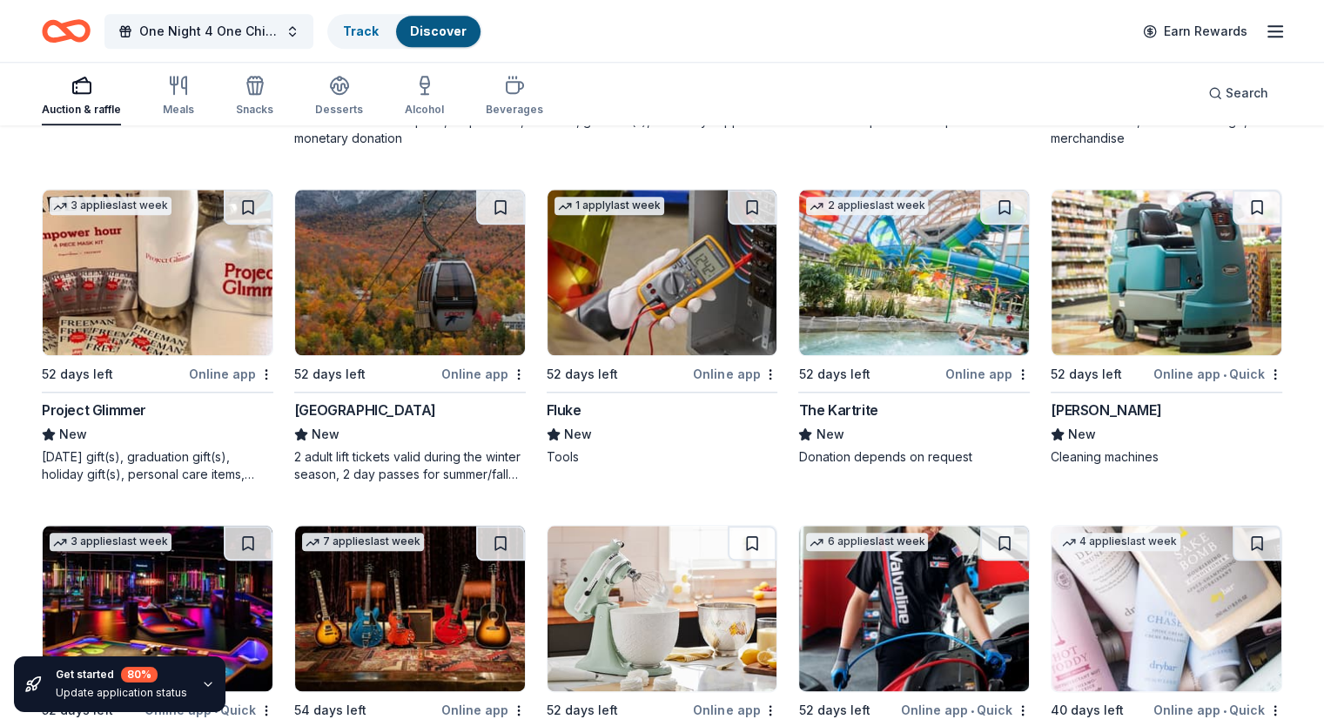
click at [421, 400] on div "Loon Mountain Resort" at bounding box center [365, 410] width 142 height 21
click at [895, 318] on img at bounding box center [914, 272] width 230 height 165
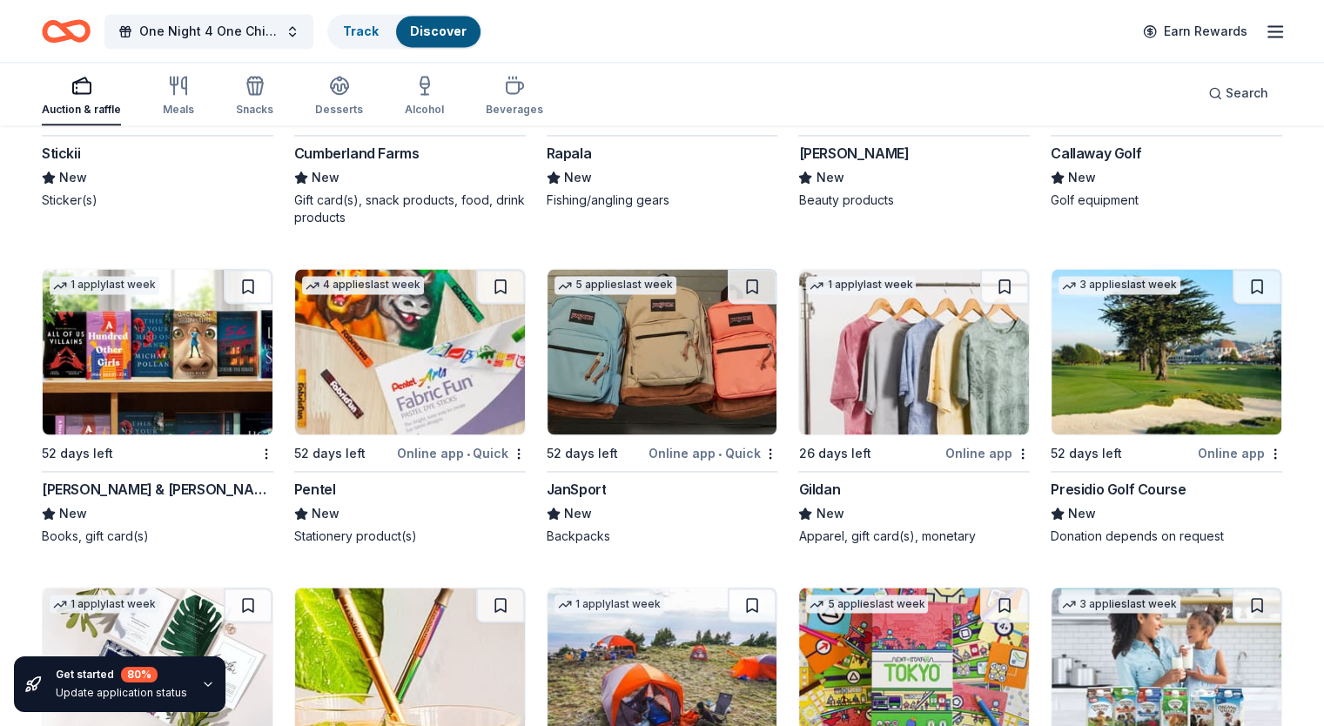
scroll to position [2745, 0]
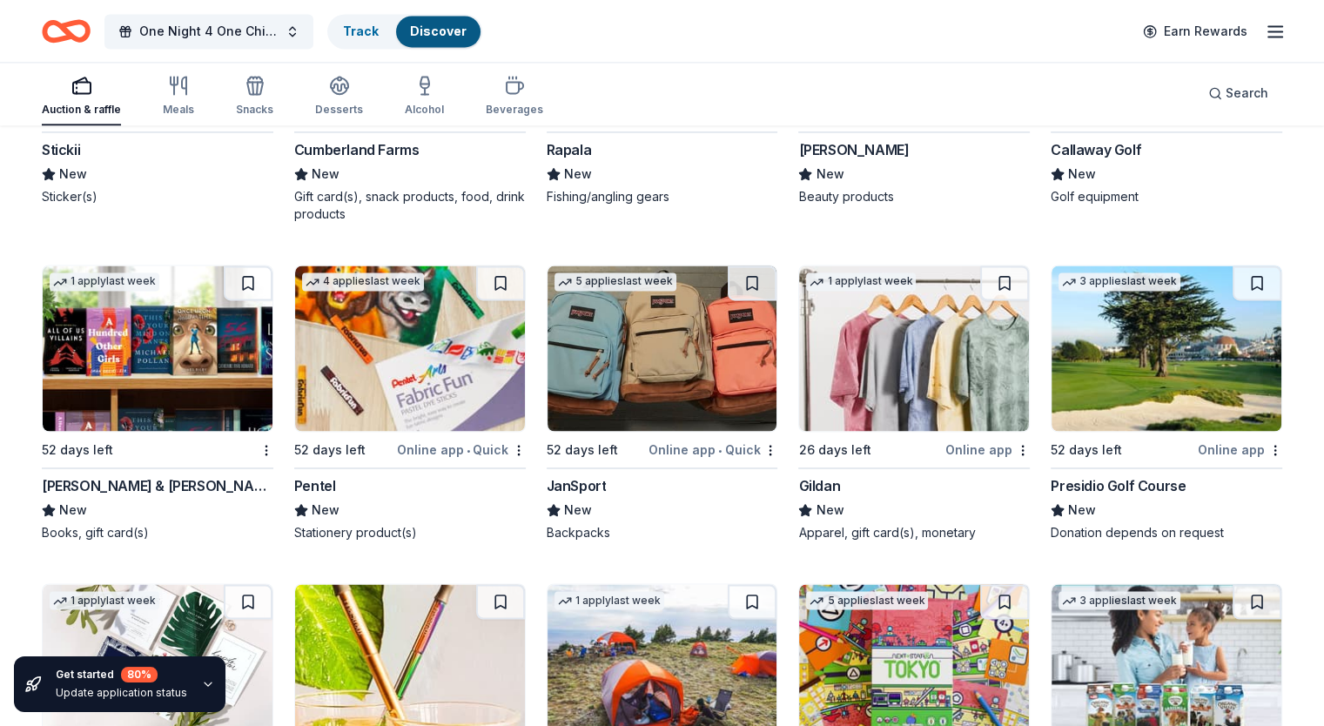
click at [88, 30] on icon "Home" at bounding box center [74, 30] width 27 height 17
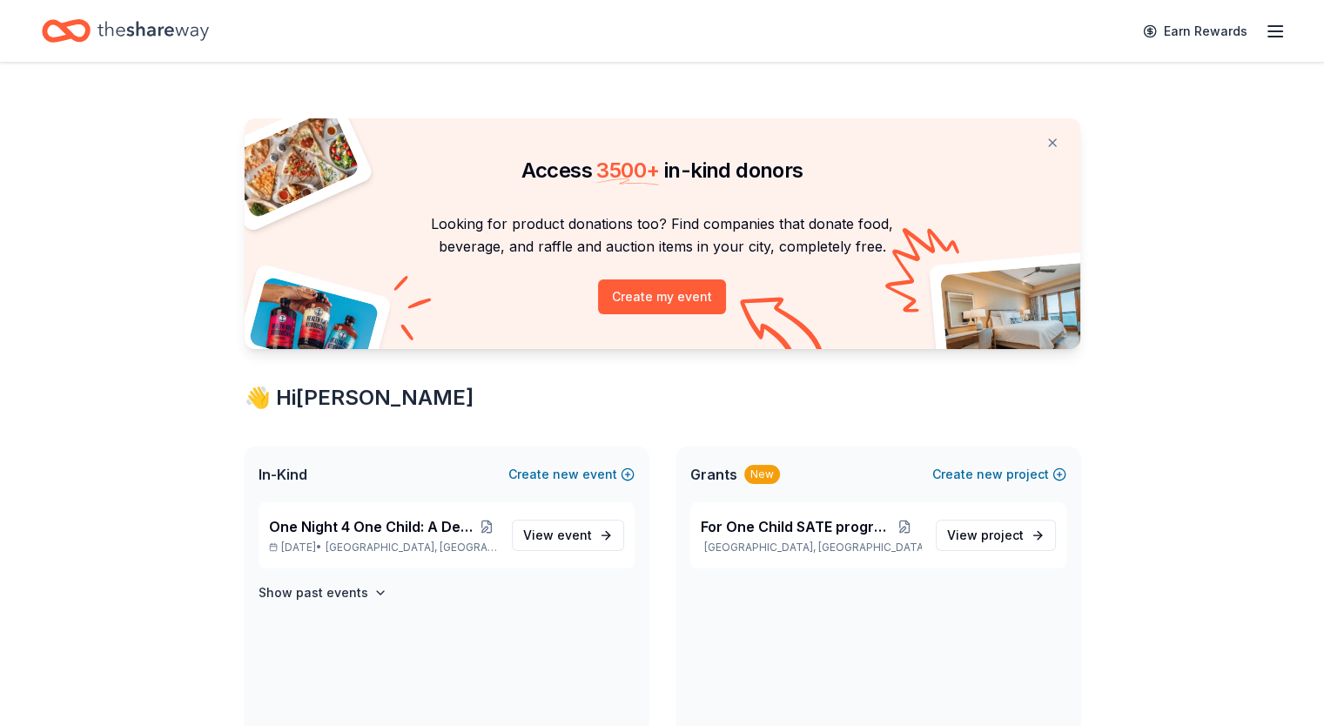
click at [1236, 35] on div "Earn Rewards" at bounding box center [1209, 30] width 153 height 41
click at [1269, 31] on line "button" at bounding box center [1276, 31] width 14 height 0
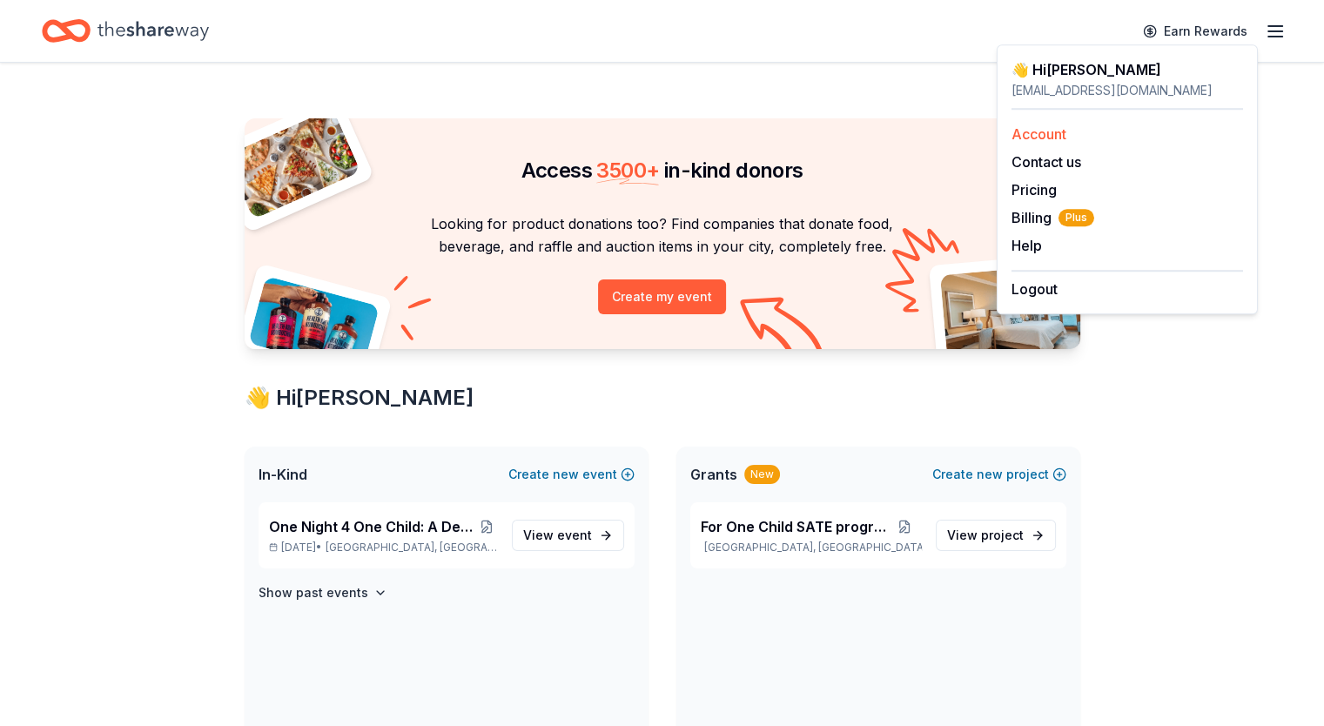
click at [1018, 136] on link "Account" at bounding box center [1039, 133] width 55 height 17
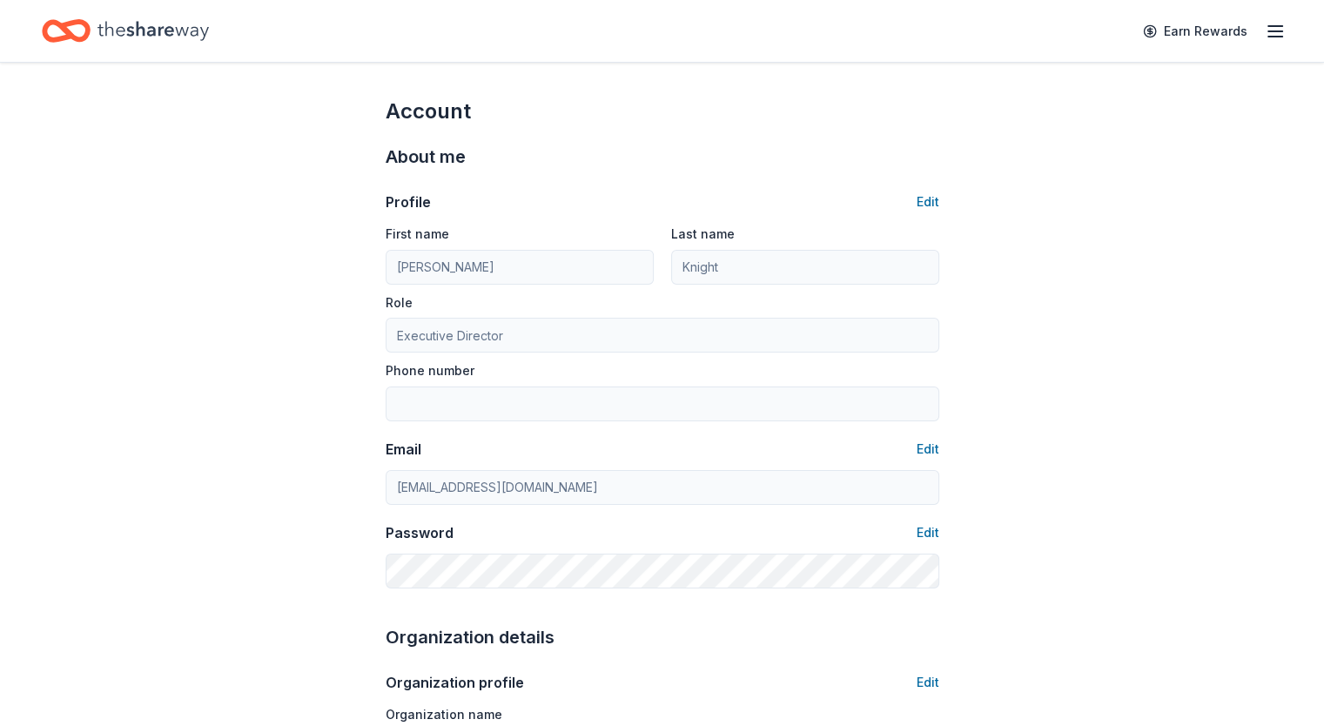
click at [88, 27] on icon "Home" at bounding box center [74, 30] width 27 height 17
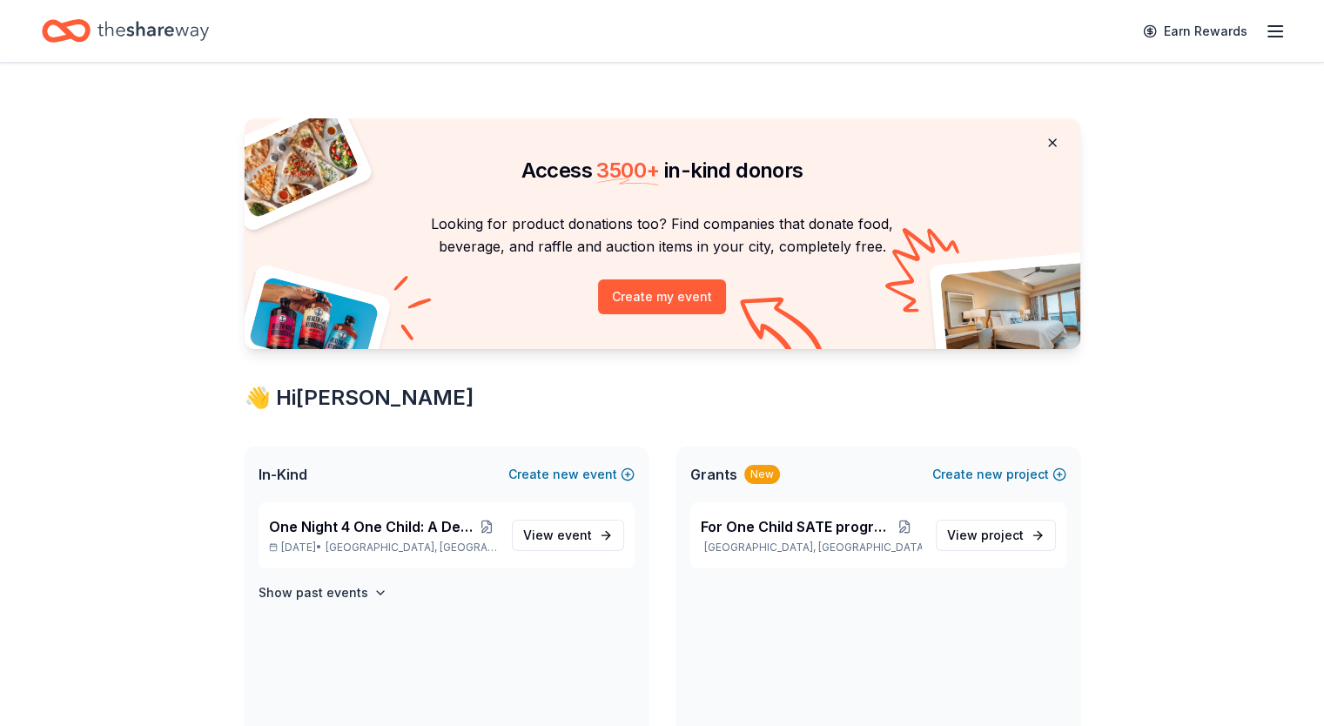
click at [1055, 145] on button at bounding box center [1053, 142] width 42 height 35
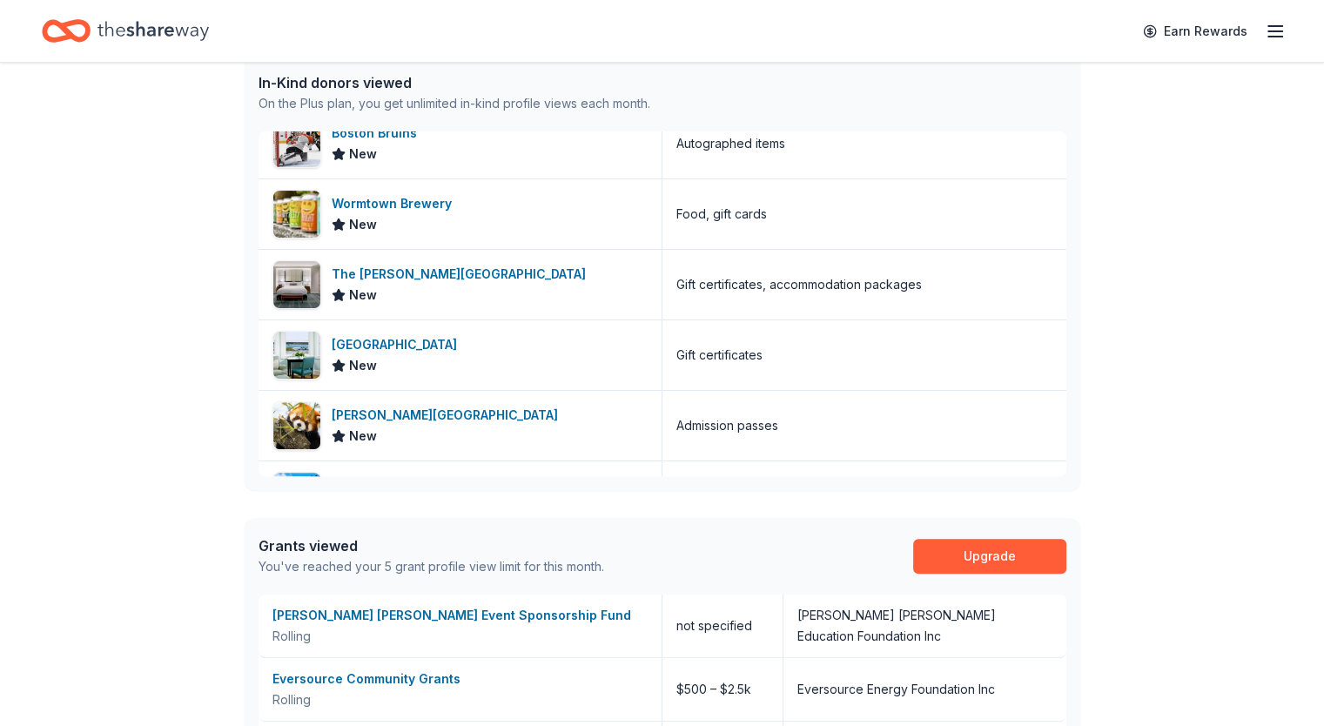
scroll to position [479, 0]
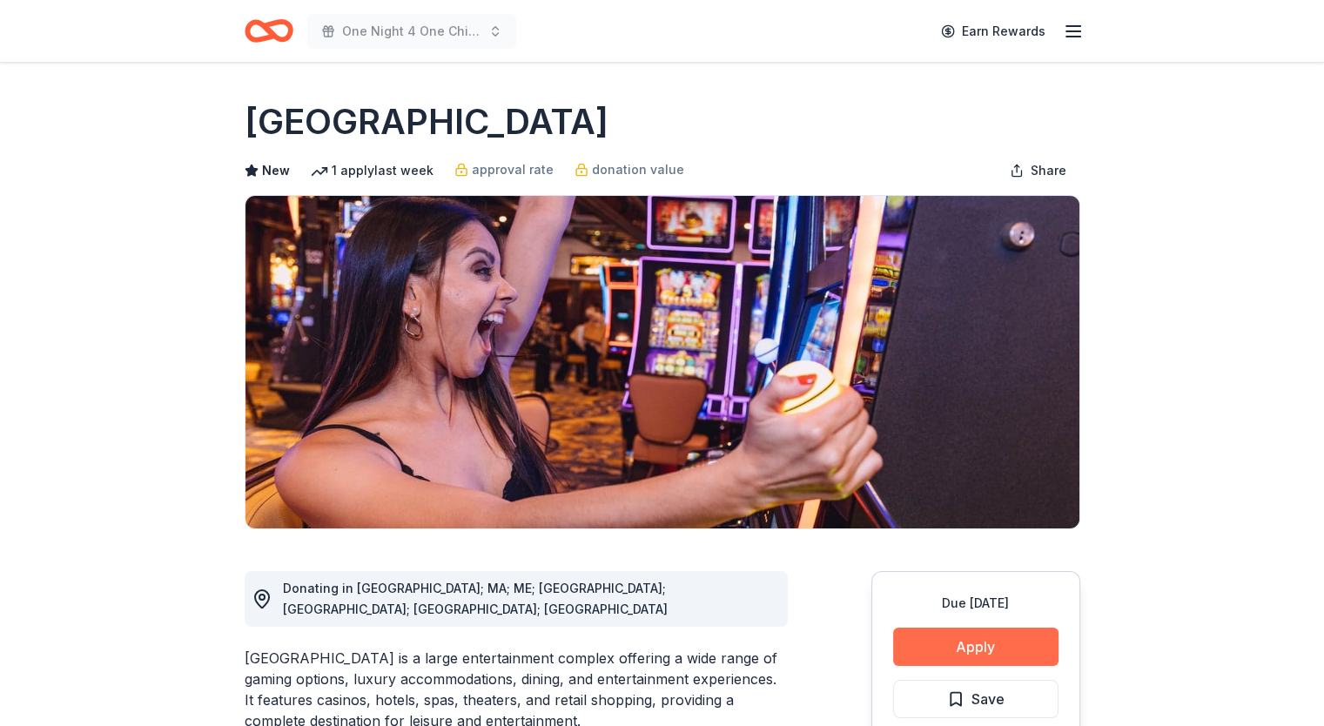
click at [1007, 652] on button "Apply" at bounding box center [975, 647] width 165 height 38
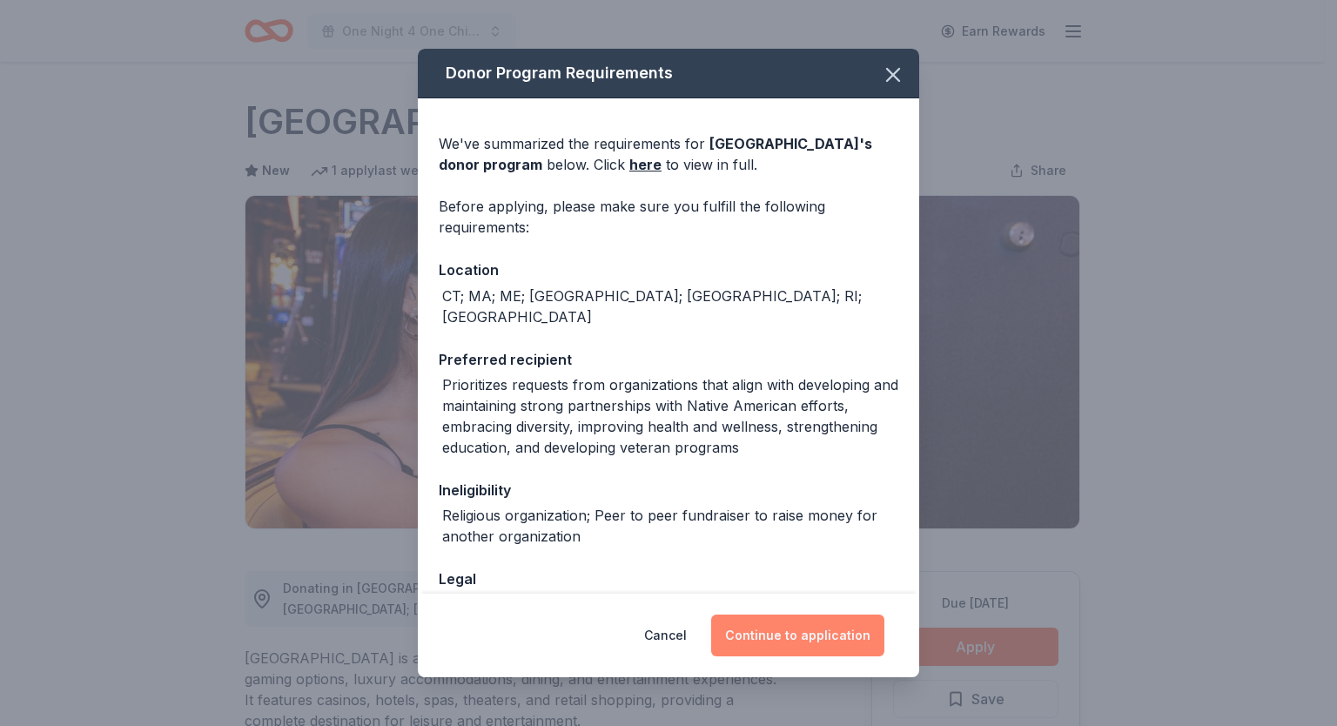
click at [806, 649] on button "Continue to application" at bounding box center [797, 636] width 173 height 42
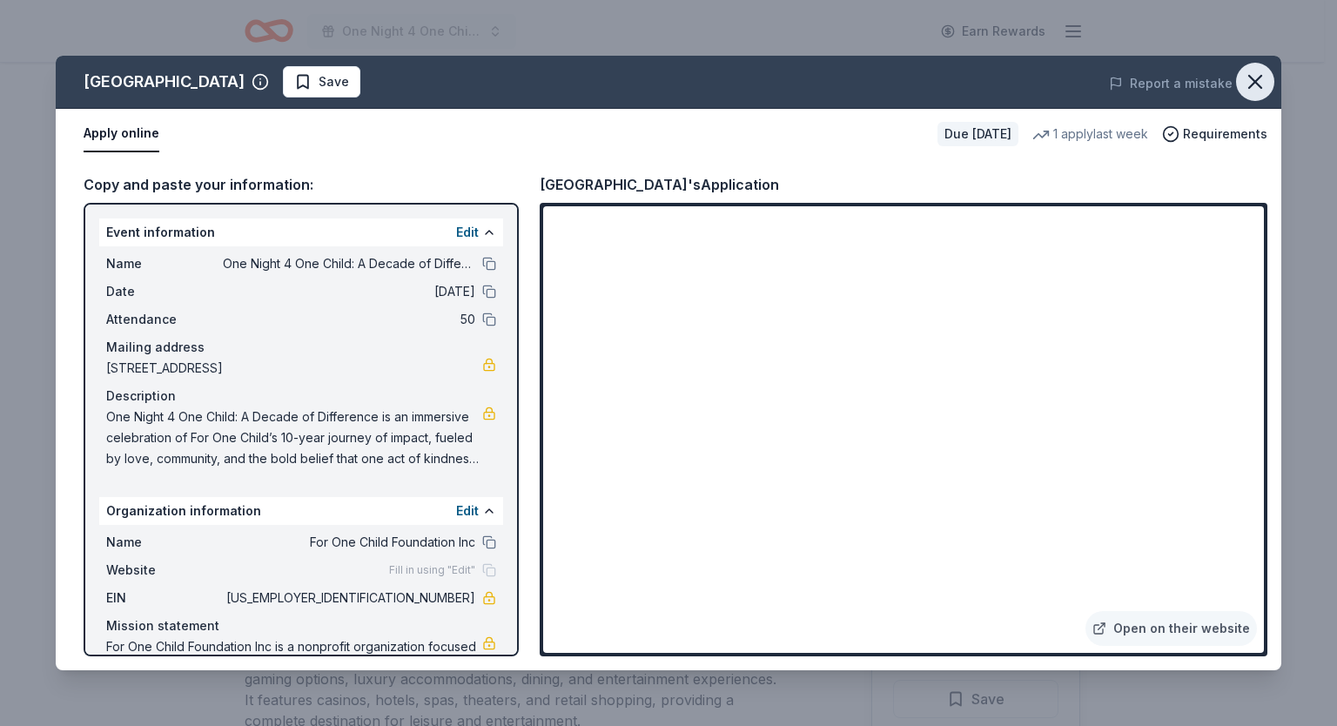
click at [1251, 78] on icon "button" at bounding box center [1255, 82] width 12 height 12
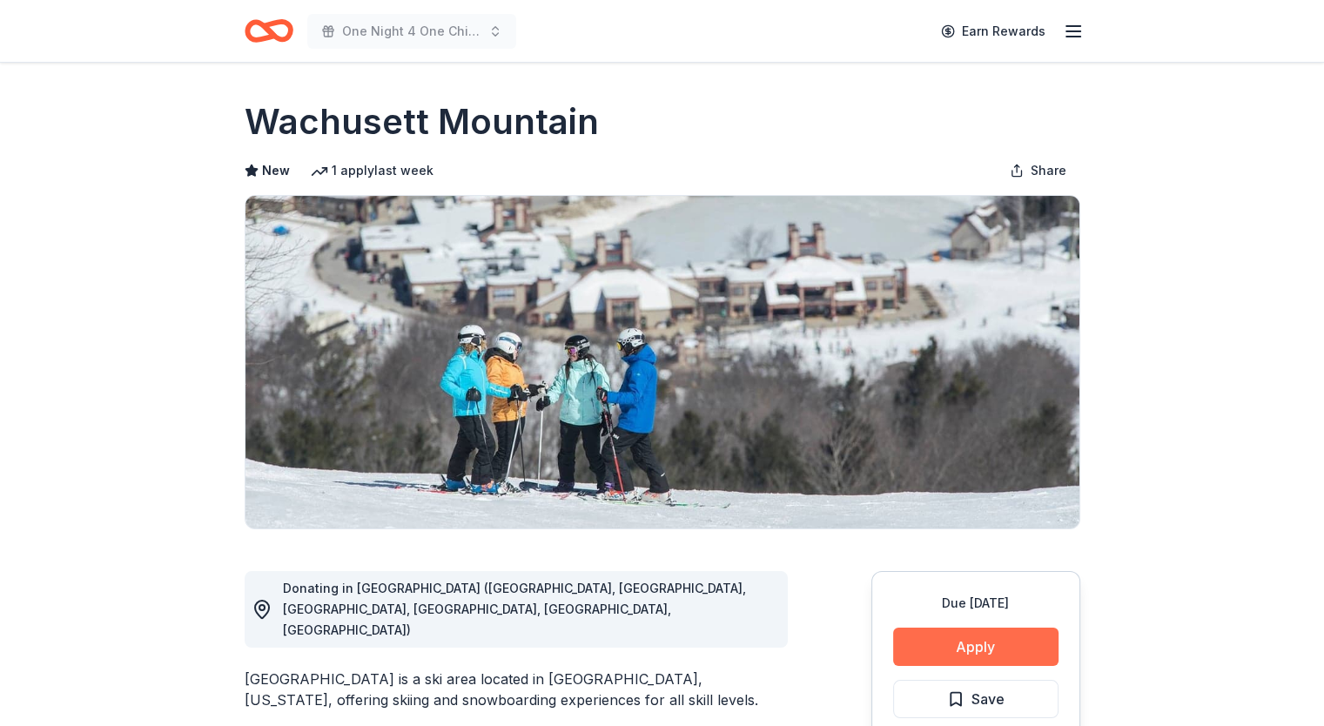
click at [973, 649] on button "Apply" at bounding box center [975, 647] width 165 height 38
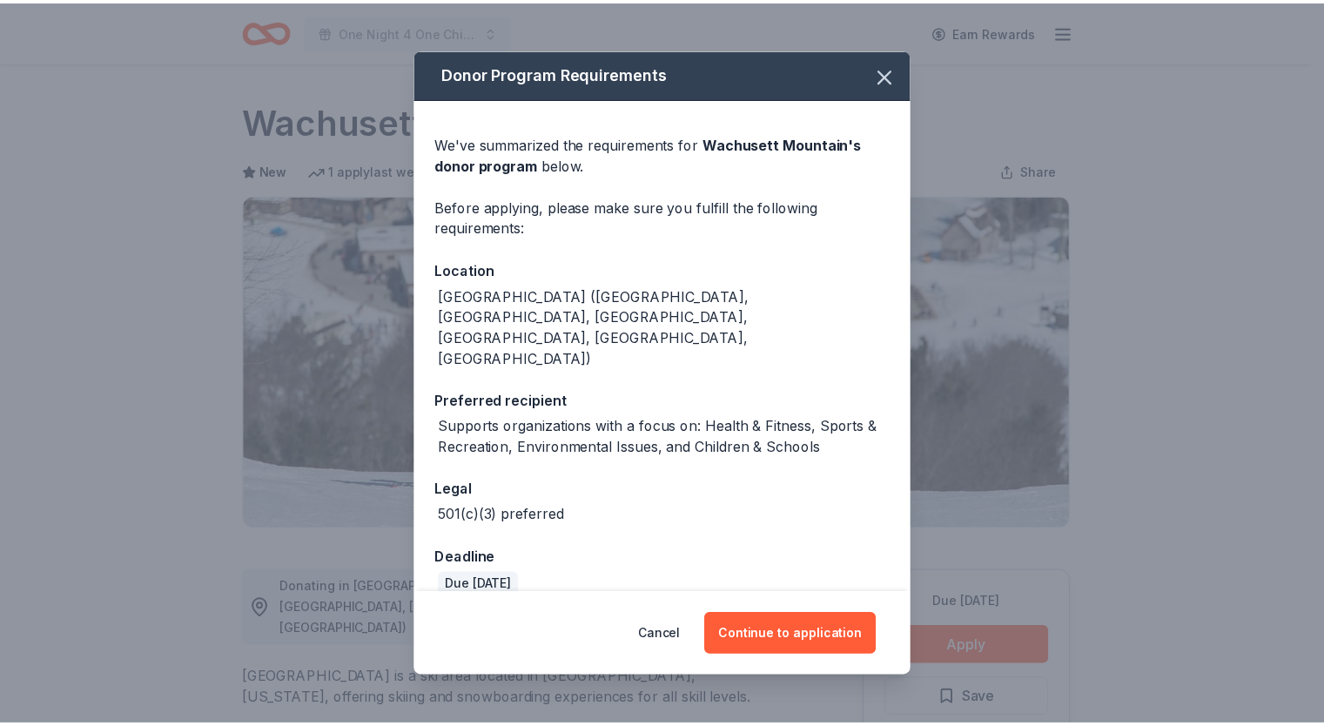
scroll to position [30, 0]
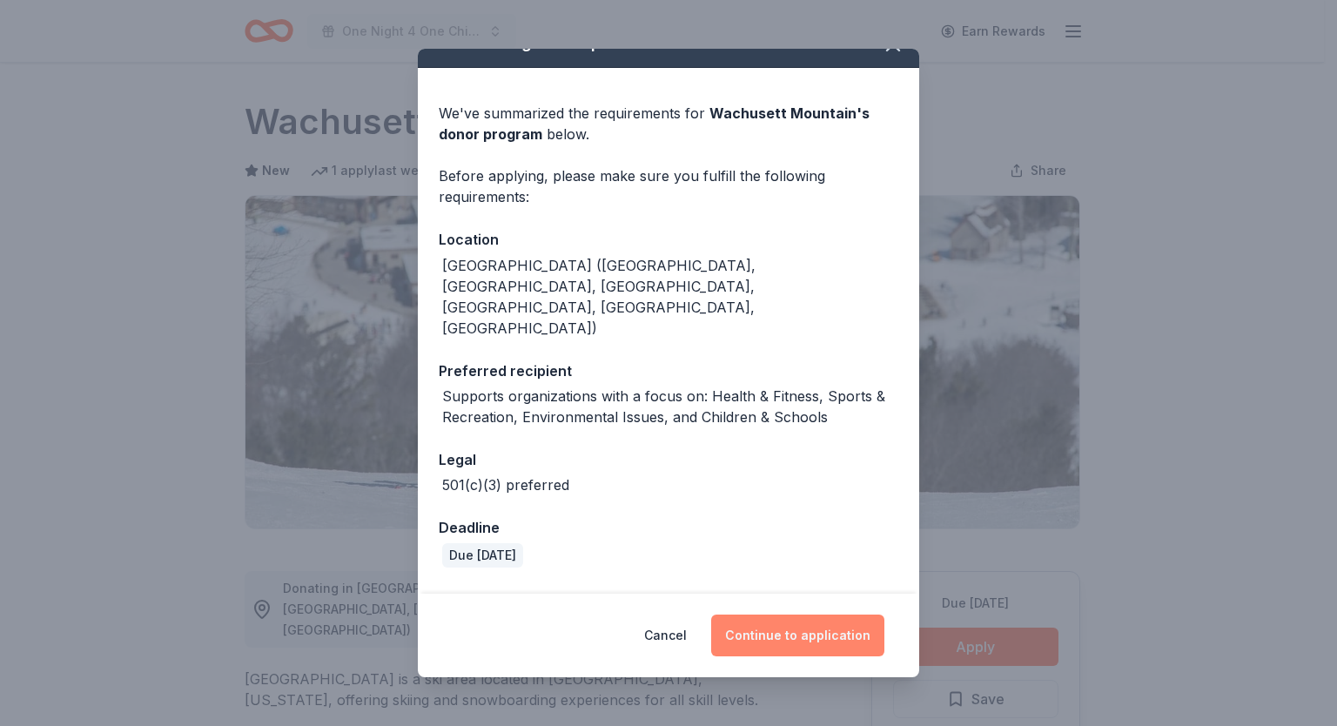
click at [769, 623] on button "Continue to application" at bounding box center [797, 636] width 173 height 42
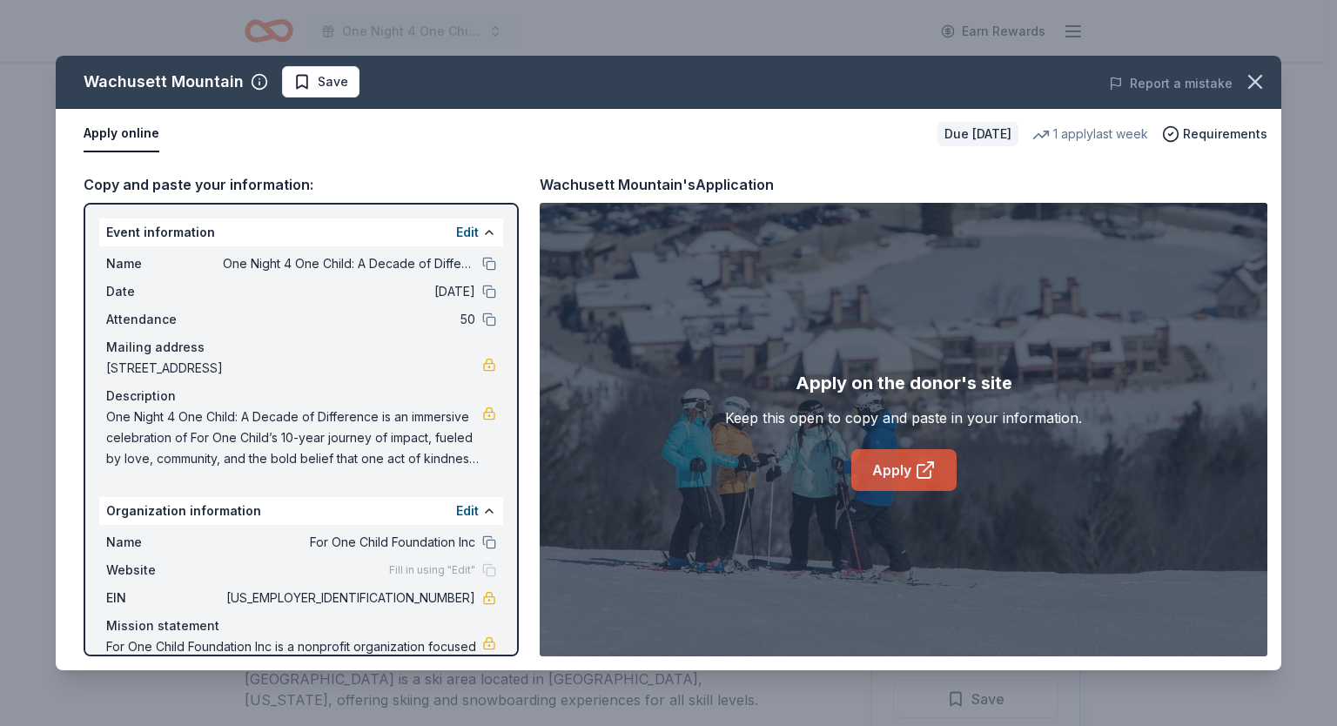
click at [905, 477] on link "Apply" at bounding box center [904, 470] width 105 height 42
click at [1259, 77] on icon "button" at bounding box center [1255, 82] width 12 height 12
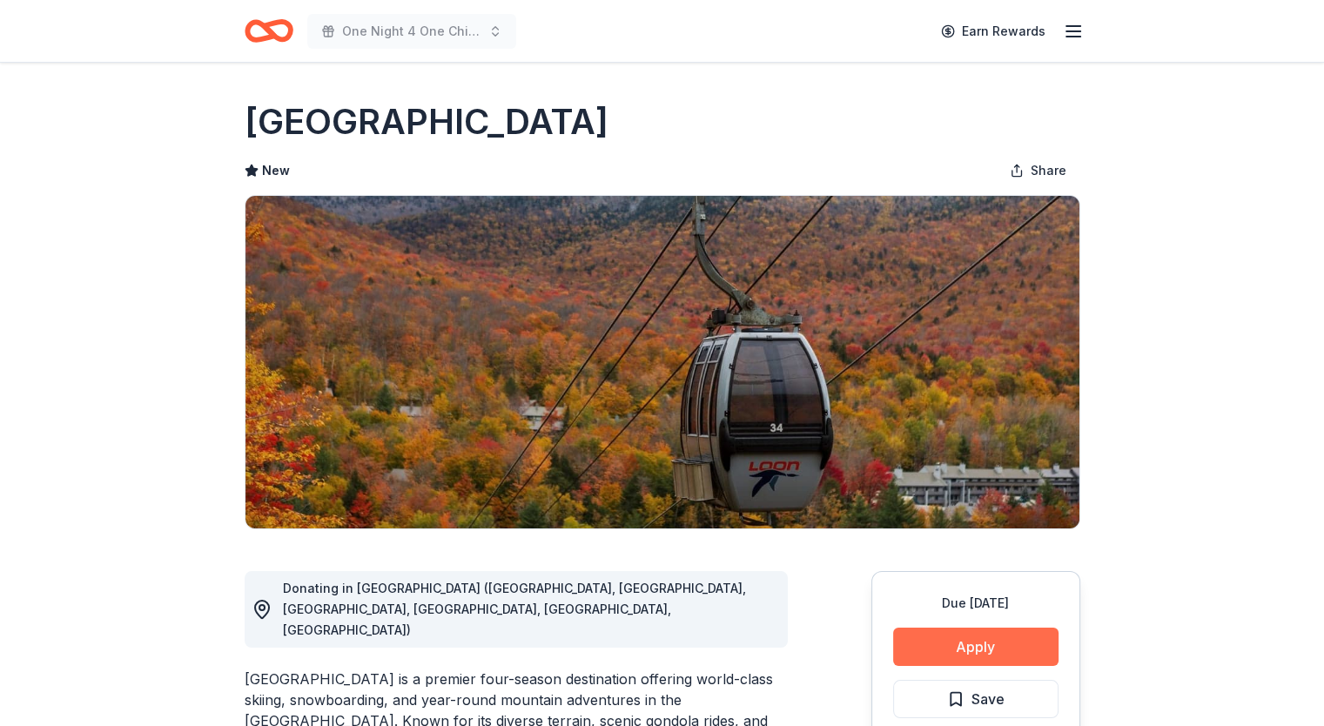
click at [942, 650] on button "Apply" at bounding box center [975, 647] width 165 height 38
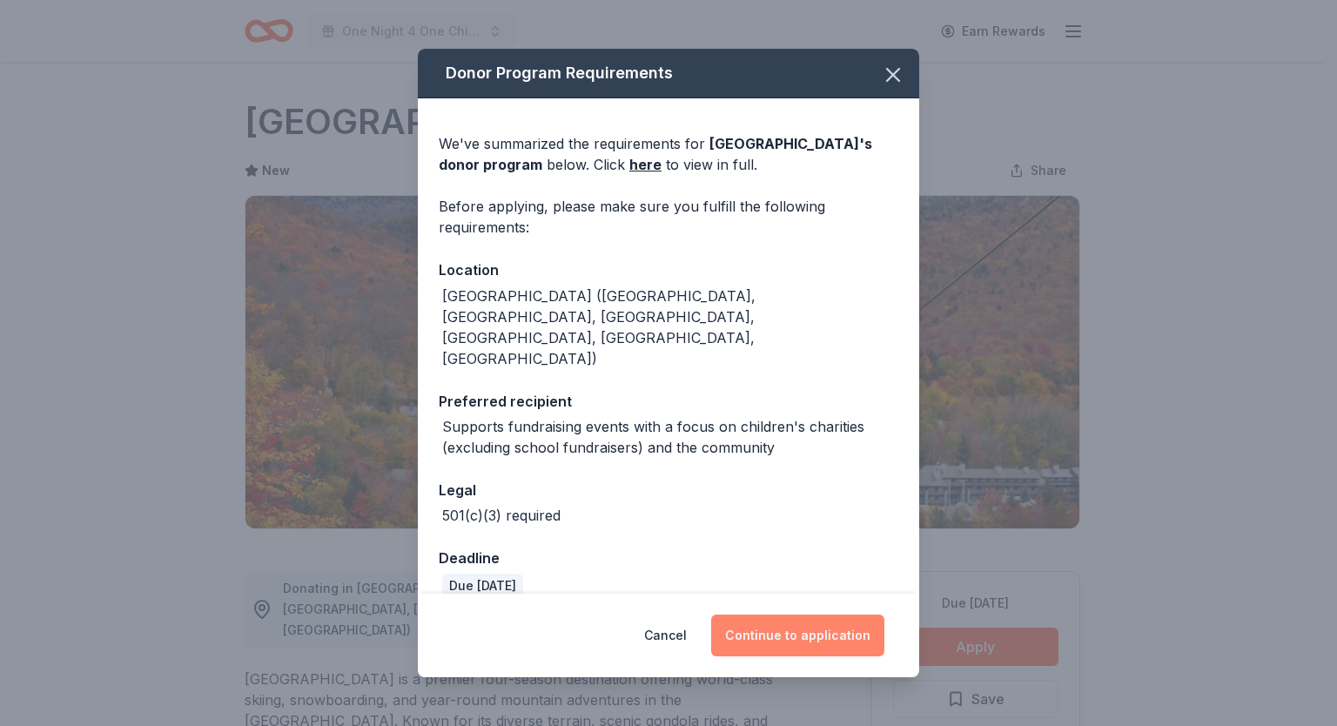
click at [780, 615] on button "Continue to application" at bounding box center [797, 636] width 173 height 42
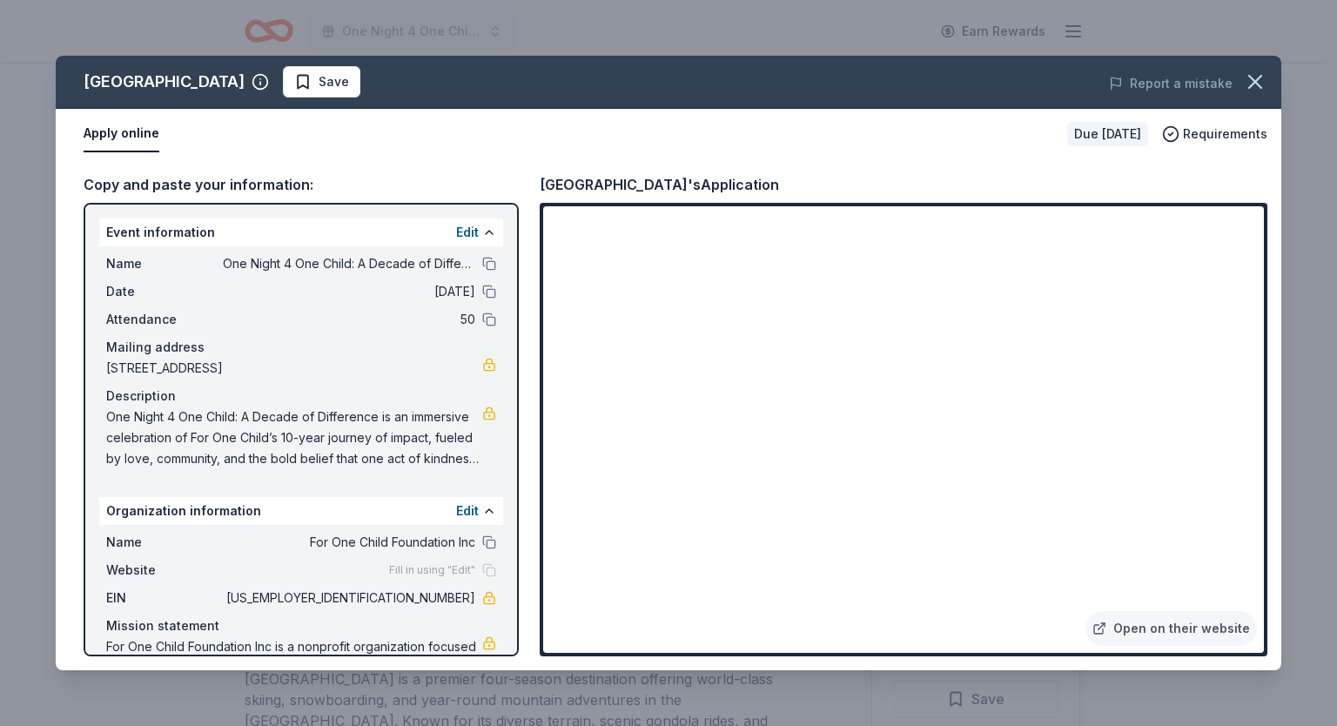
click at [1268, 487] on div "Copy and paste your information: Event information Edit Name One Night 4 One Ch…" at bounding box center [669, 414] width 1226 height 511
drag, startPoint x: 1264, startPoint y: 431, endPoint x: 1277, endPoint y: 482, distance: 53.0
click at [1277, 482] on div "Copy and paste your information: Event information Edit Name One Night 4 One Ch…" at bounding box center [669, 414] width 1226 height 511
click at [1264, 75] on icon "button" at bounding box center [1255, 82] width 24 height 24
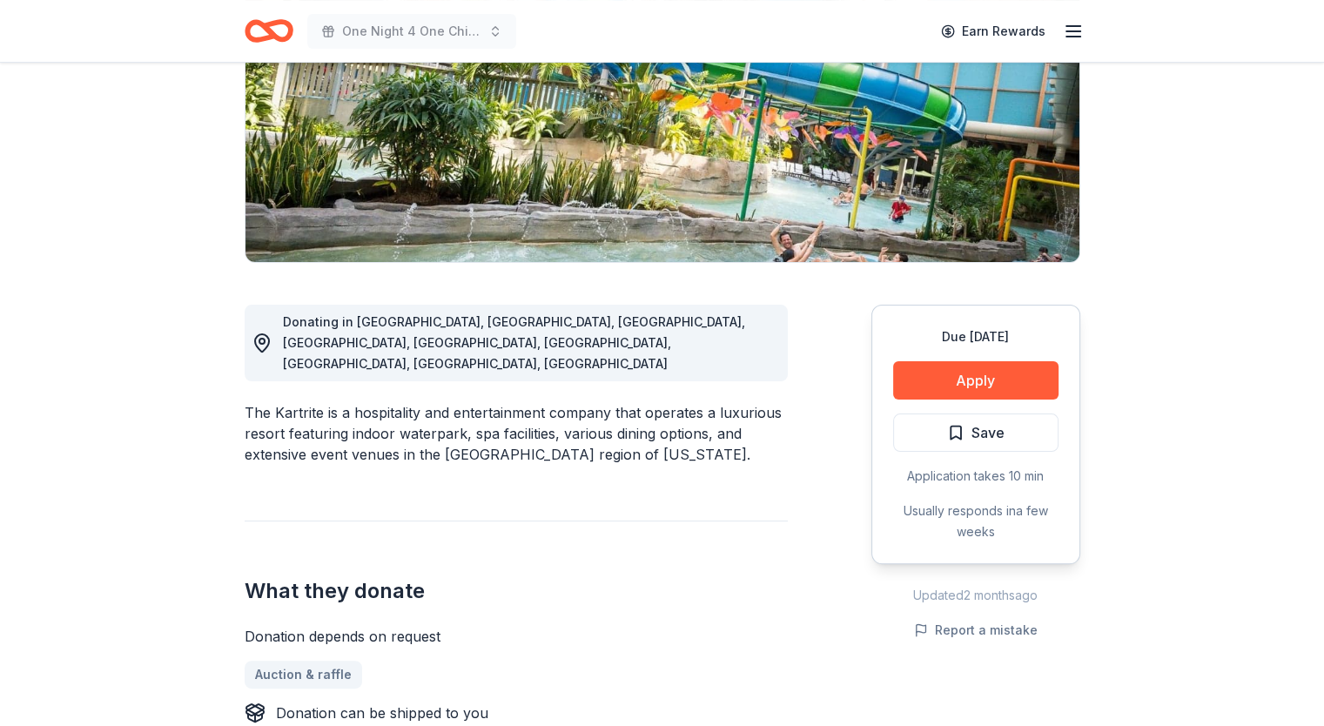
scroll to position [242, 0]
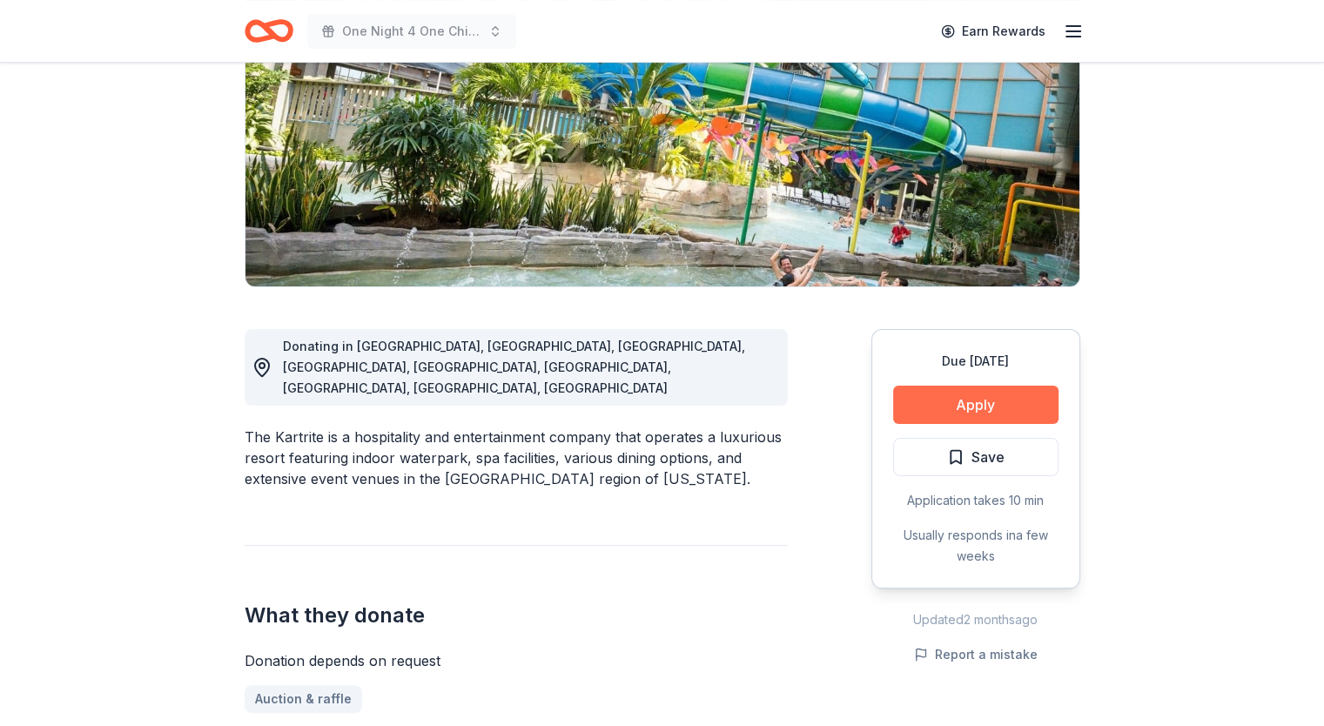
click at [972, 397] on button "Apply" at bounding box center [975, 405] width 165 height 38
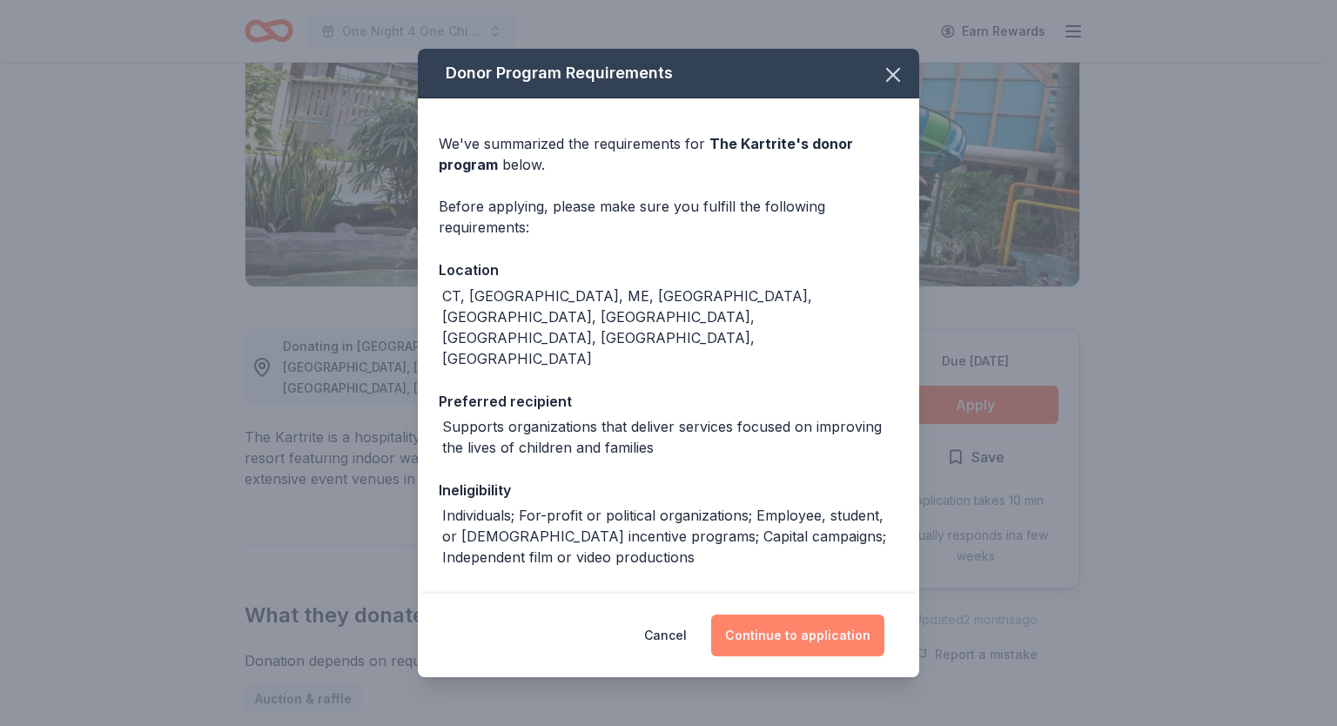
click at [798, 638] on button "Continue to application" at bounding box center [797, 636] width 173 height 42
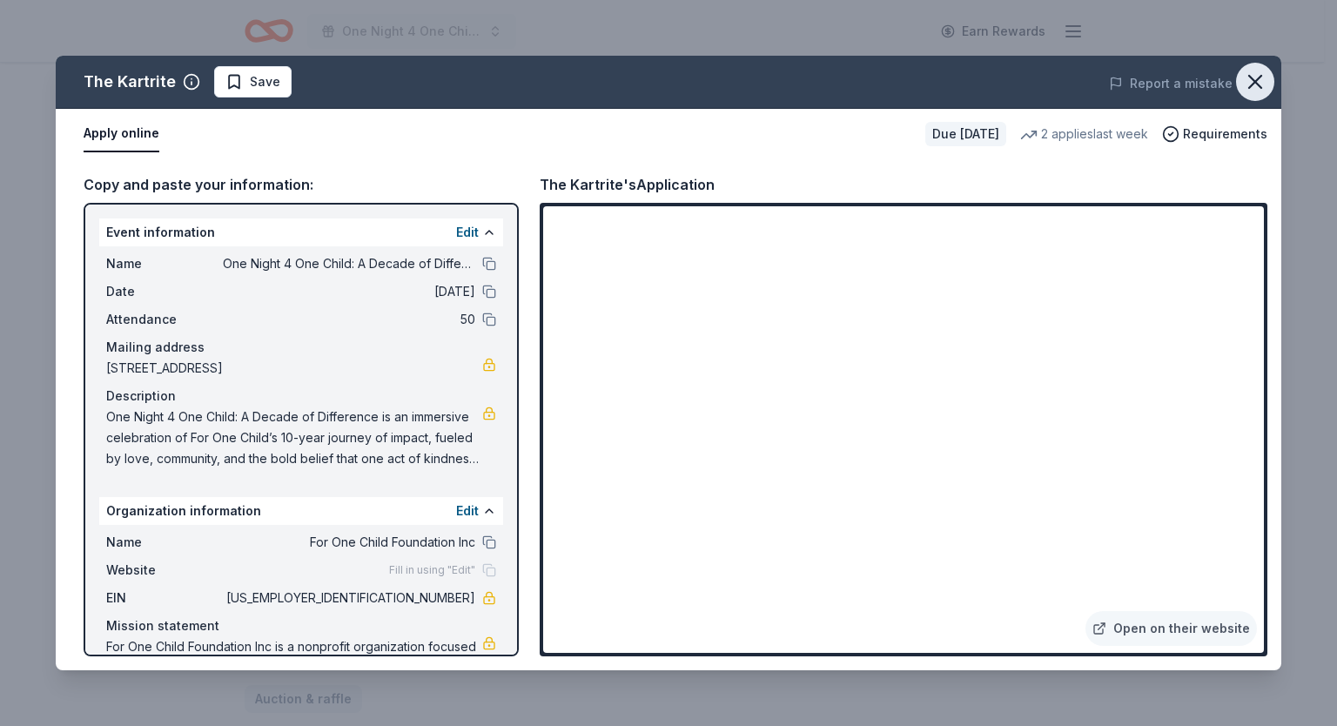
click at [1262, 80] on icon "button" at bounding box center [1255, 82] width 24 height 24
